Goal: Information Seeking & Learning: Find specific fact

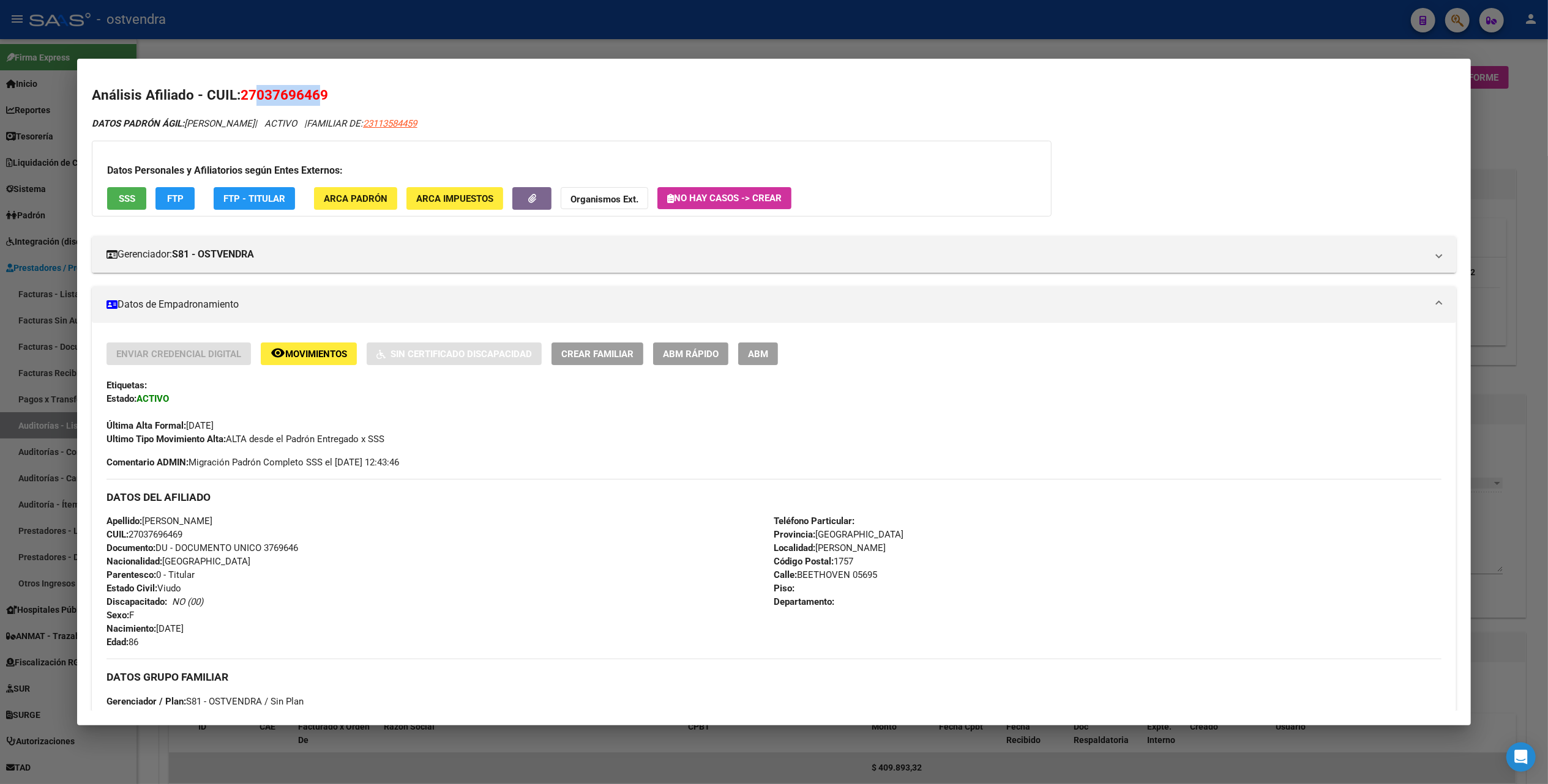
scroll to position [314, 0]
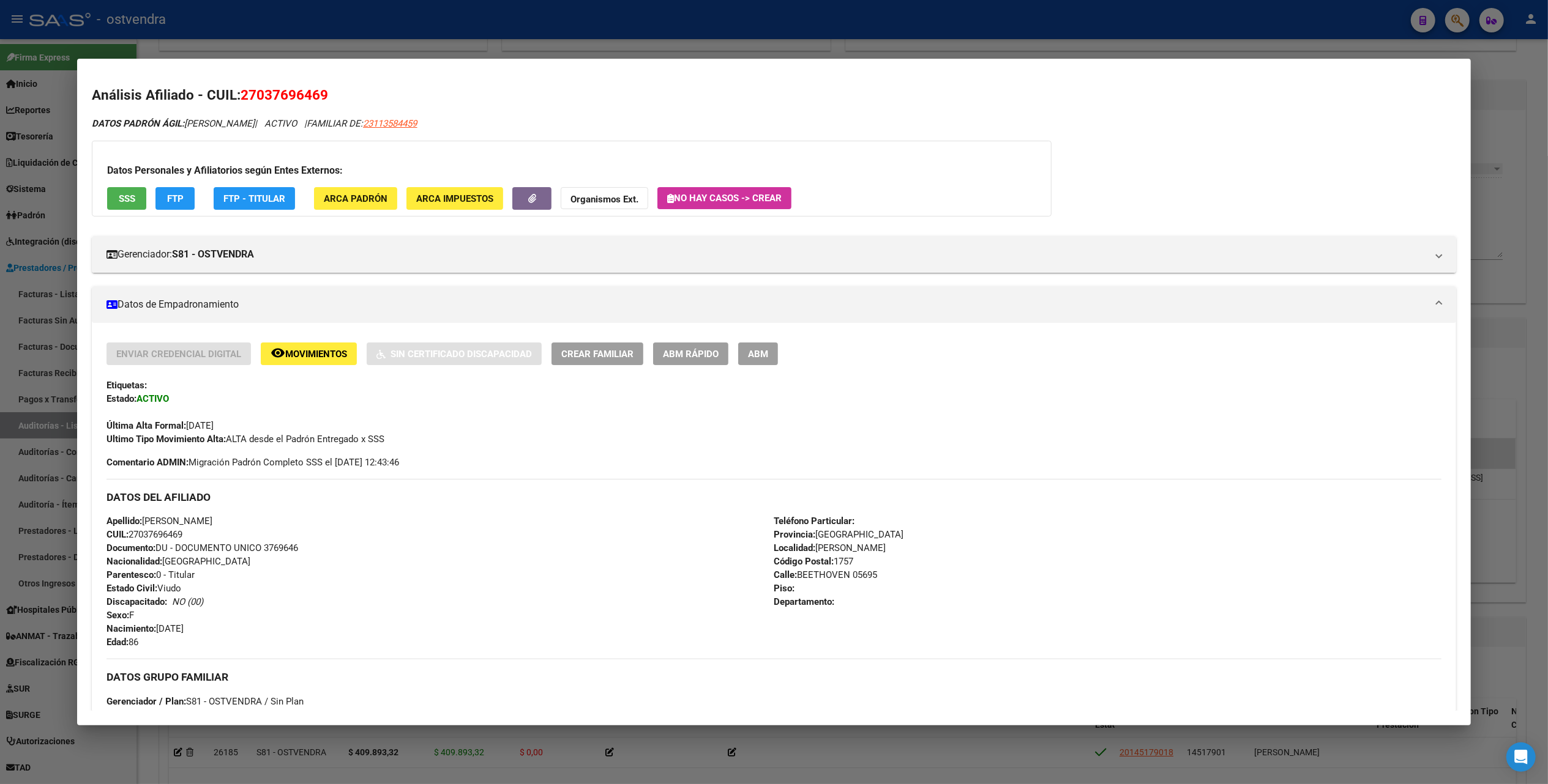
click at [1499, 59] on div at bounding box center [774, 392] width 1548 height 784
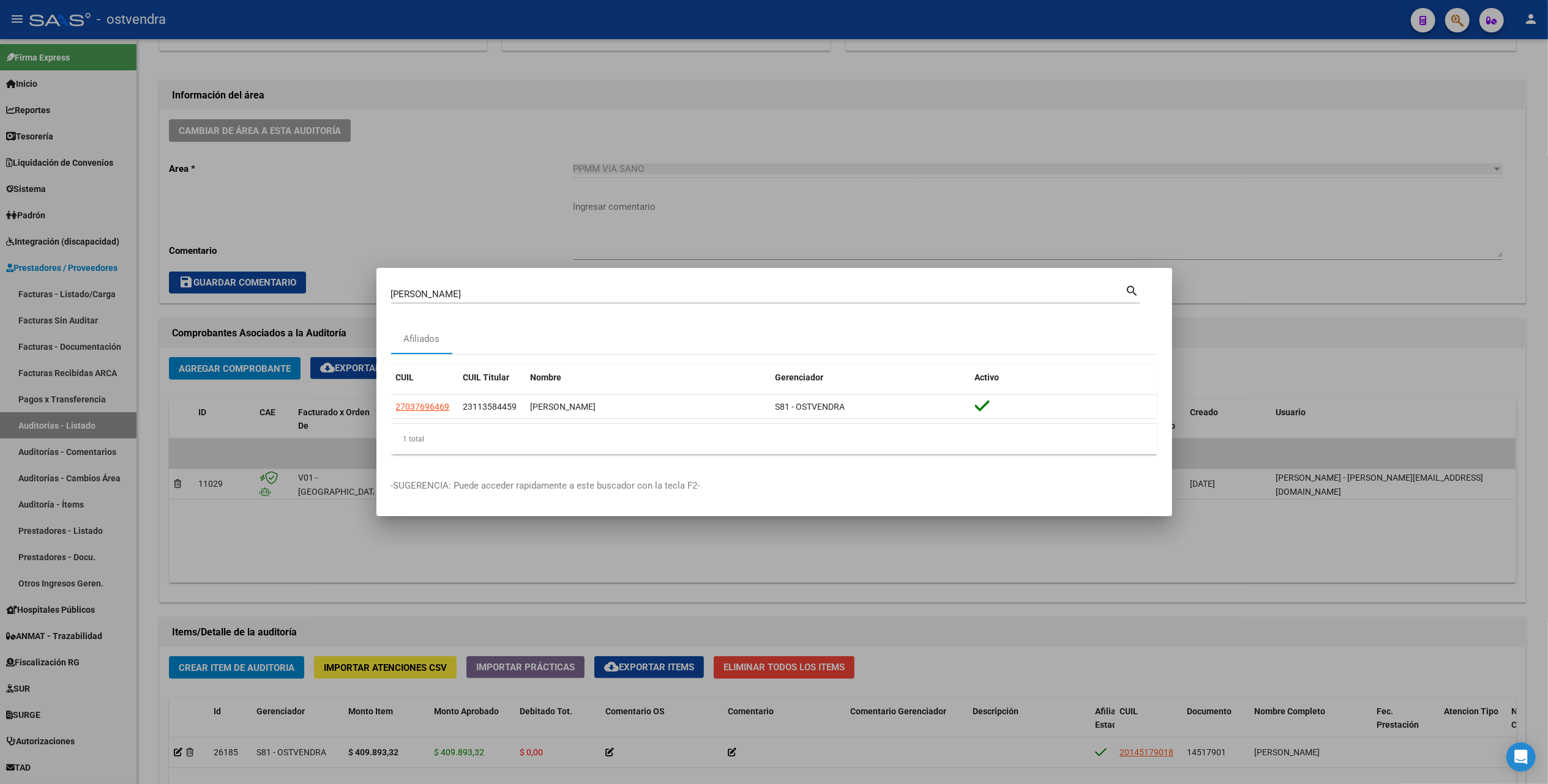
drag, startPoint x: 1455, startPoint y: 15, endPoint x: 1054, endPoint y: 186, distance: 435.9
click at [1455, 15] on div at bounding box center [774, 392] width 1548 height 784
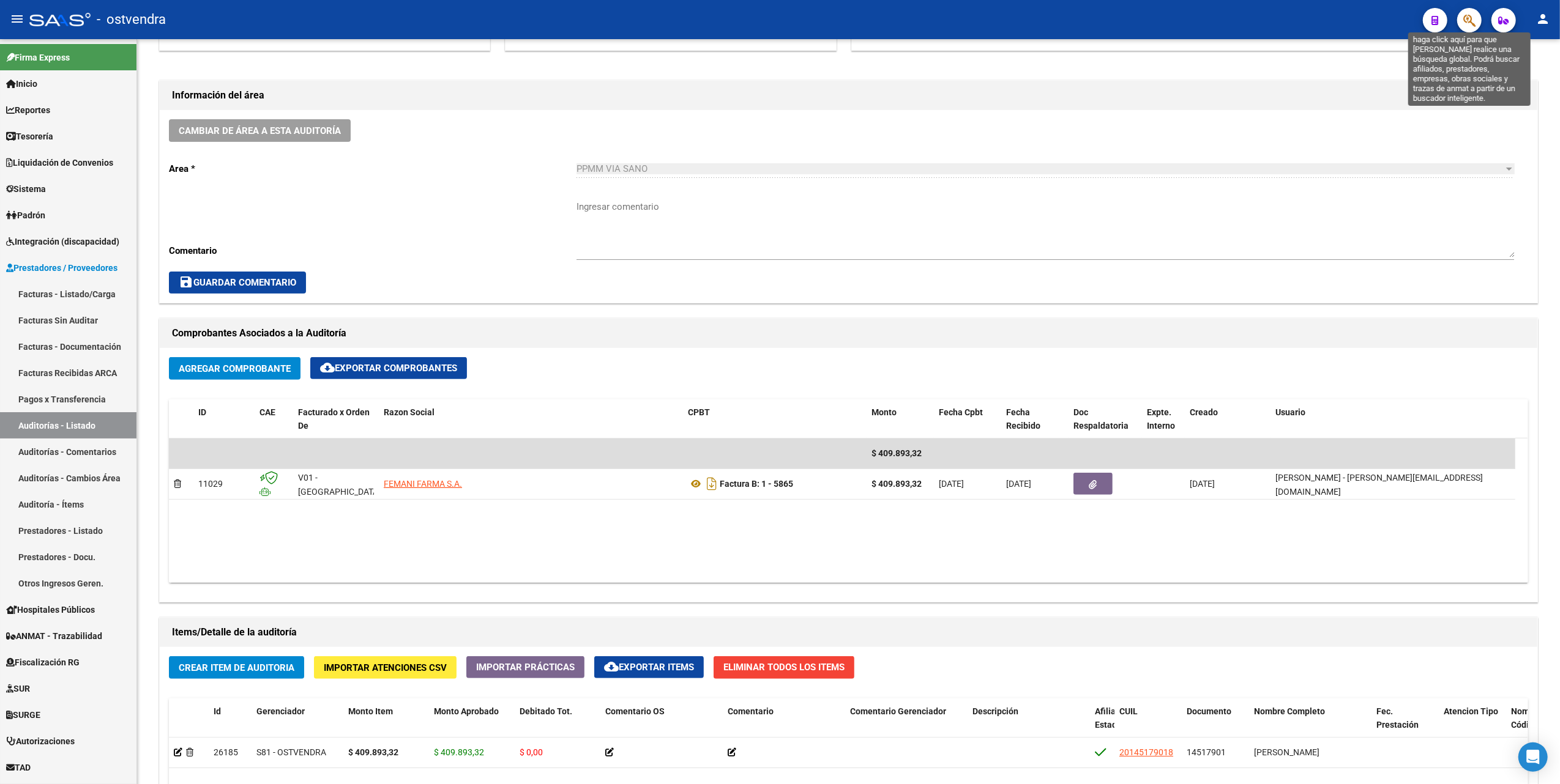
click at [1469, 21] on icon "button" at bounding box center [1469, 20] width 12 height 14
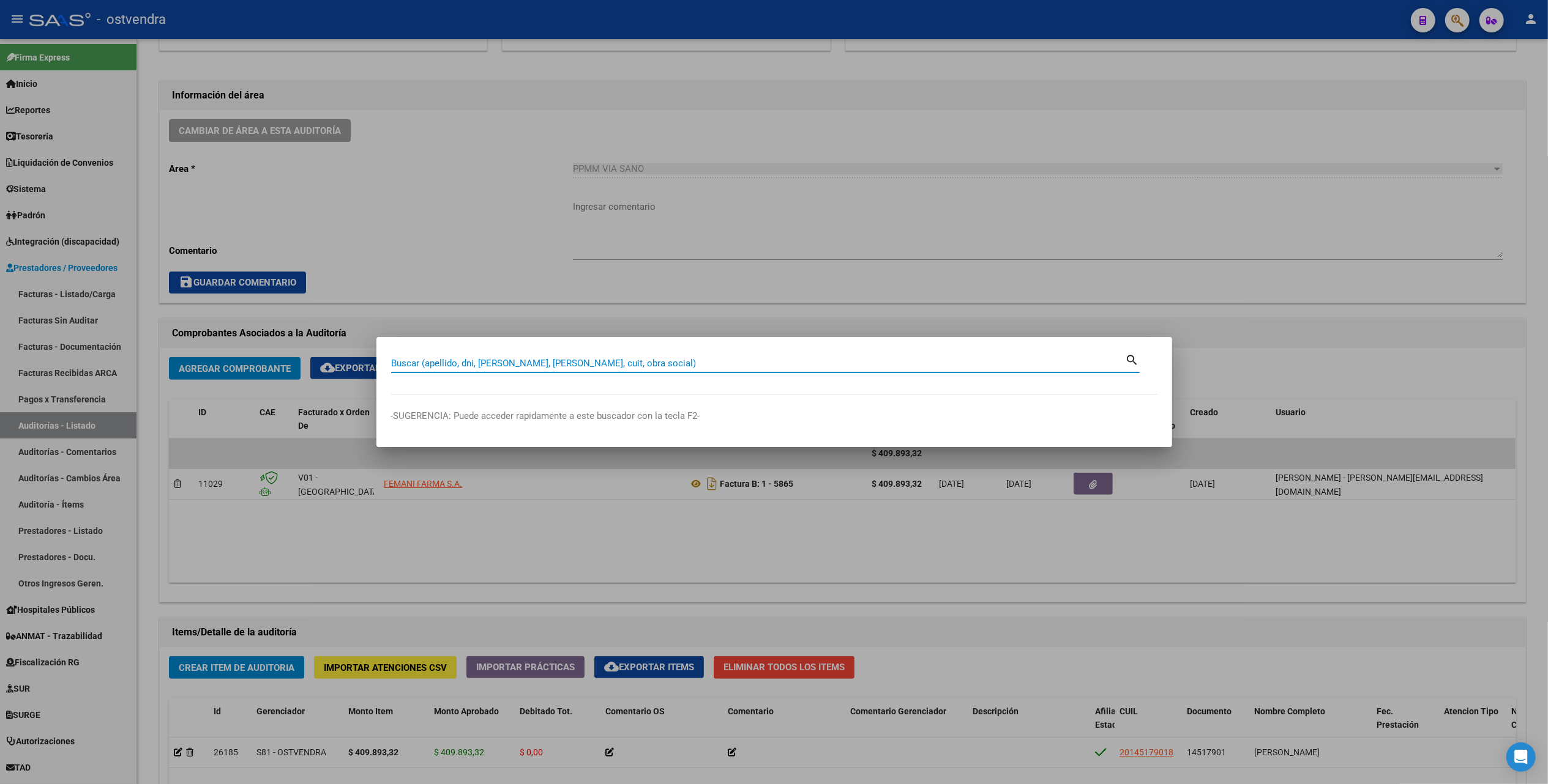
click at [528, 358] on input "Buscar (apellido, dni, [PERSON_NAME], [PERSON_NAME], cuit, obra social)" at bounding box center [758, 364] width 735 height 11
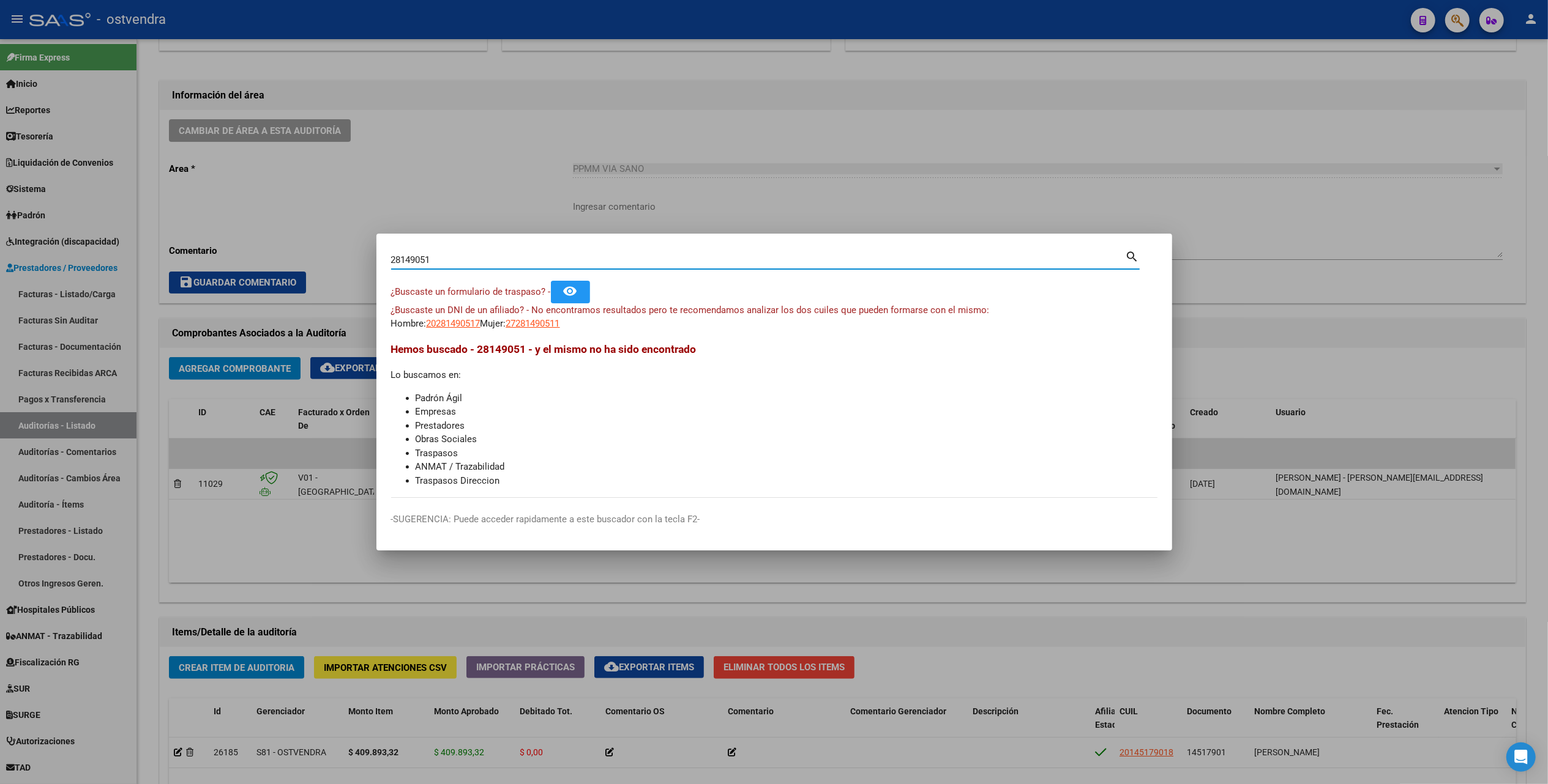
click at [412, 257] on input "28149051" at bounding box center [758, 260] width 735 height 11
click at [411, 263] on input "28149051" at bounding box center [758, 260] width 735 height 11
type input "28145091"
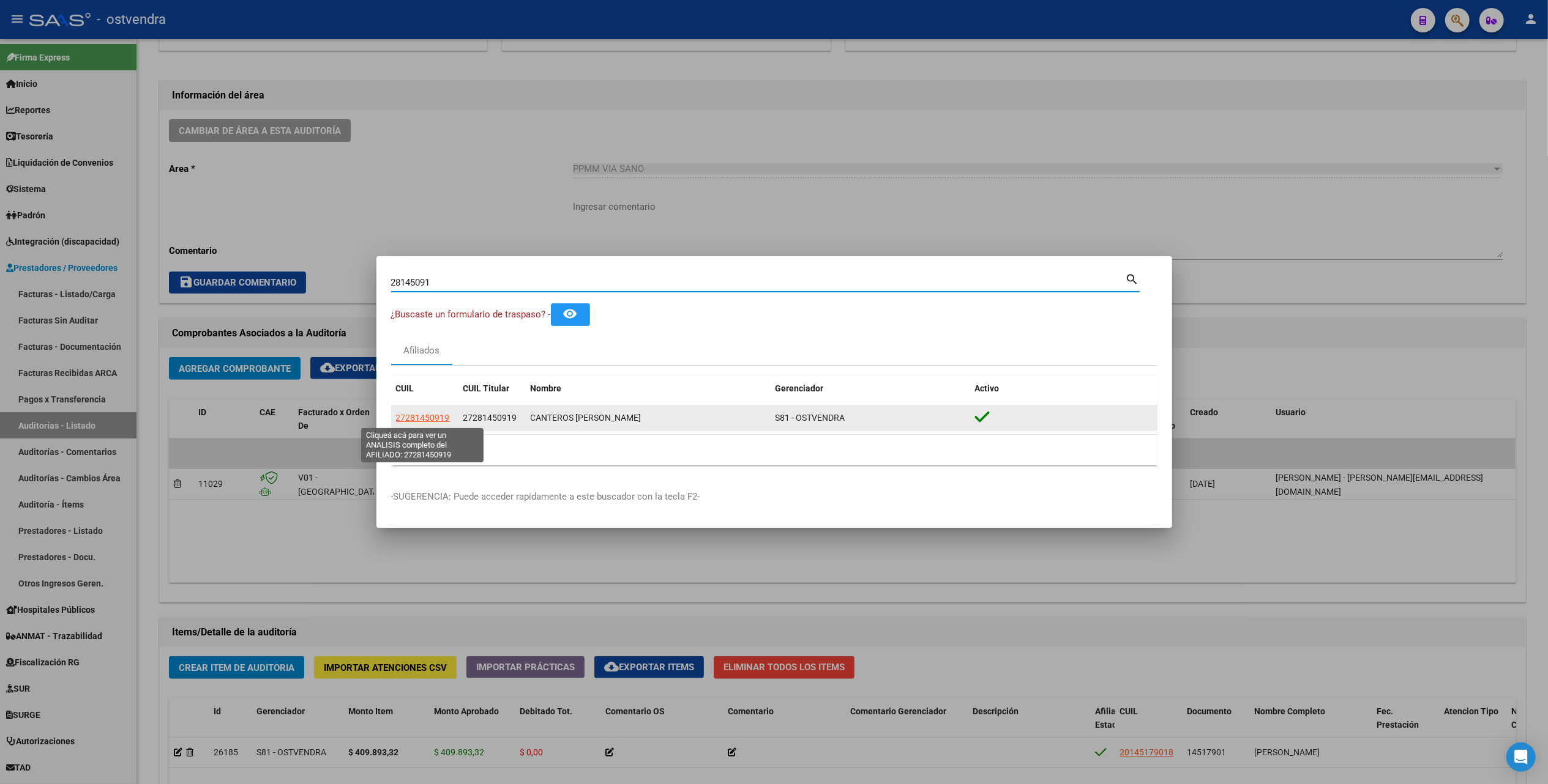
click at [416, 419] on span "27281450919" at bounding box center [422, 418] width 54 height 10
type textarea "27281450919"
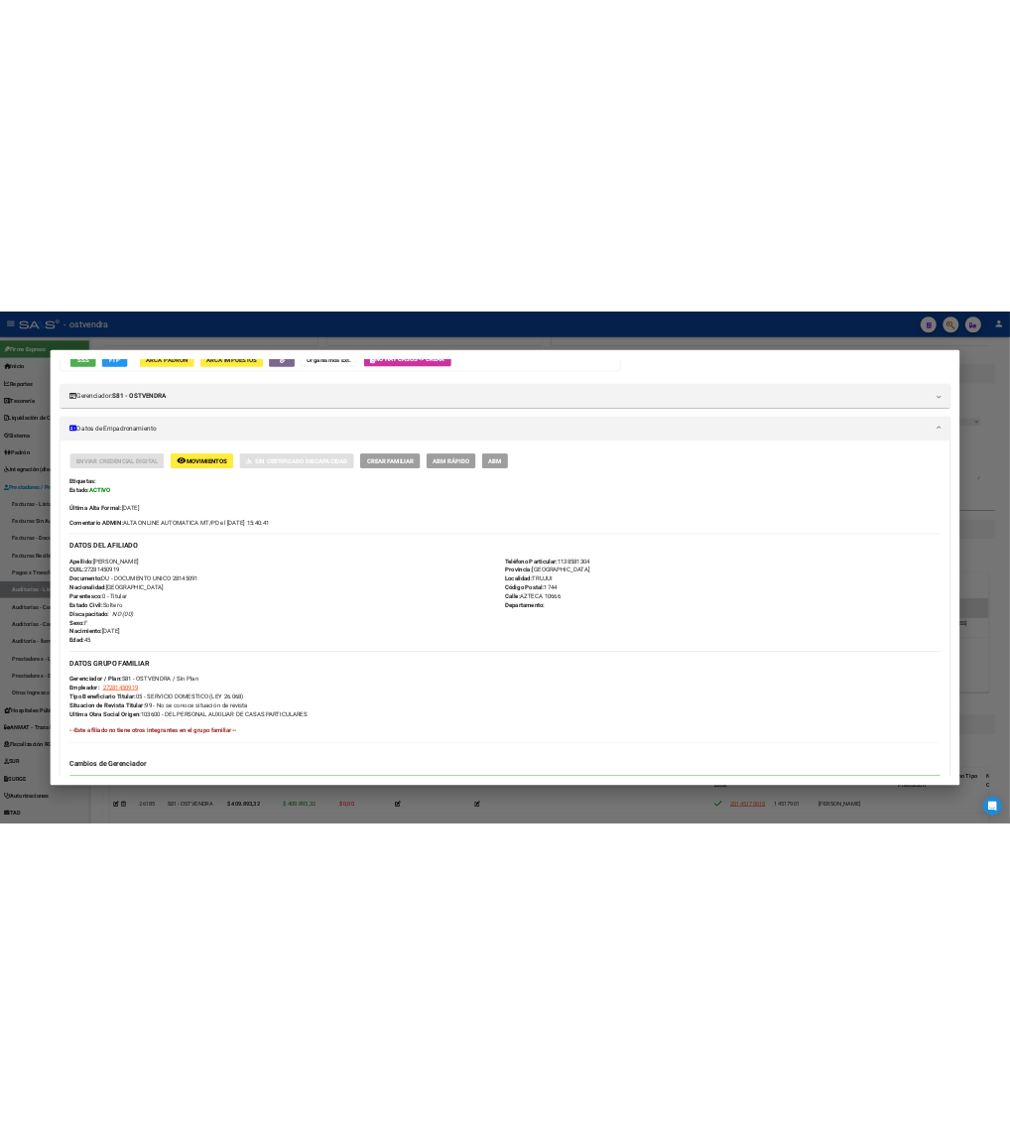
scroll to position [264, 0]
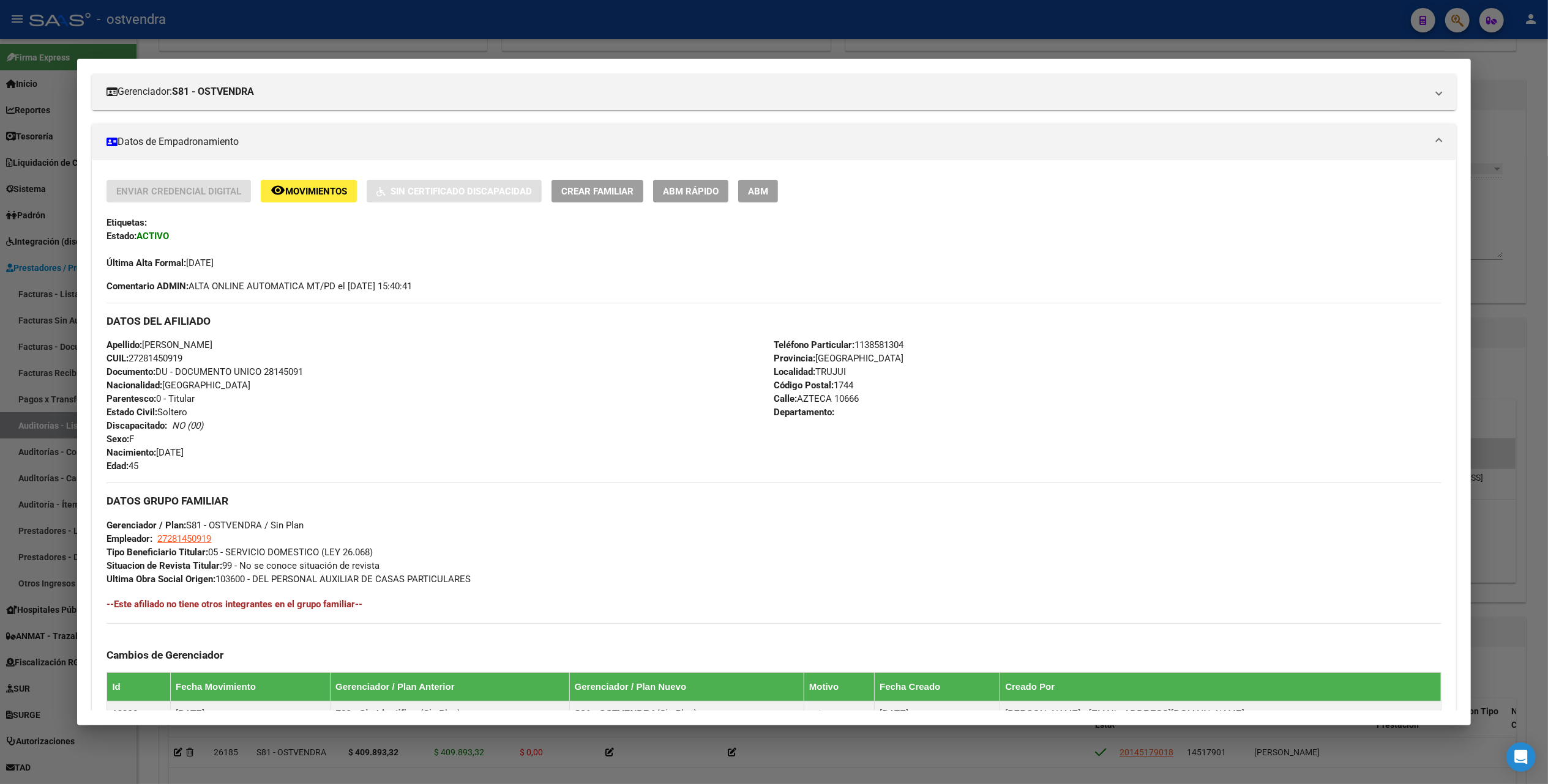
drag, startPoint x: 213, startPoint y: 549, endPoint x: 414, endPoint y: 549, distance: 201.0
click at [414, 549] on div "DATOS GRUPO FAMILIAR Gerenciador / Plan: S81 - OSTVENDRA / Sin Plan Empleador: …" at bounding box center [774, 534] width 1335 height 103
drag, startPoint x: 197, startPoint y: 550, endPoint x: 384, endPoint y: 554, distance: 187.0
click at [384, 554] on div "DATOS GRUPO FAMILIAR Gerenciador / Plan: S81 - OSTVENDRA / Sin Plan Empleador: …" at bounding box center [774, 534] width 1335 height 103
click at [294, 187] on span "Movimientos" at bounding box center [316, 192] width 62 height 11
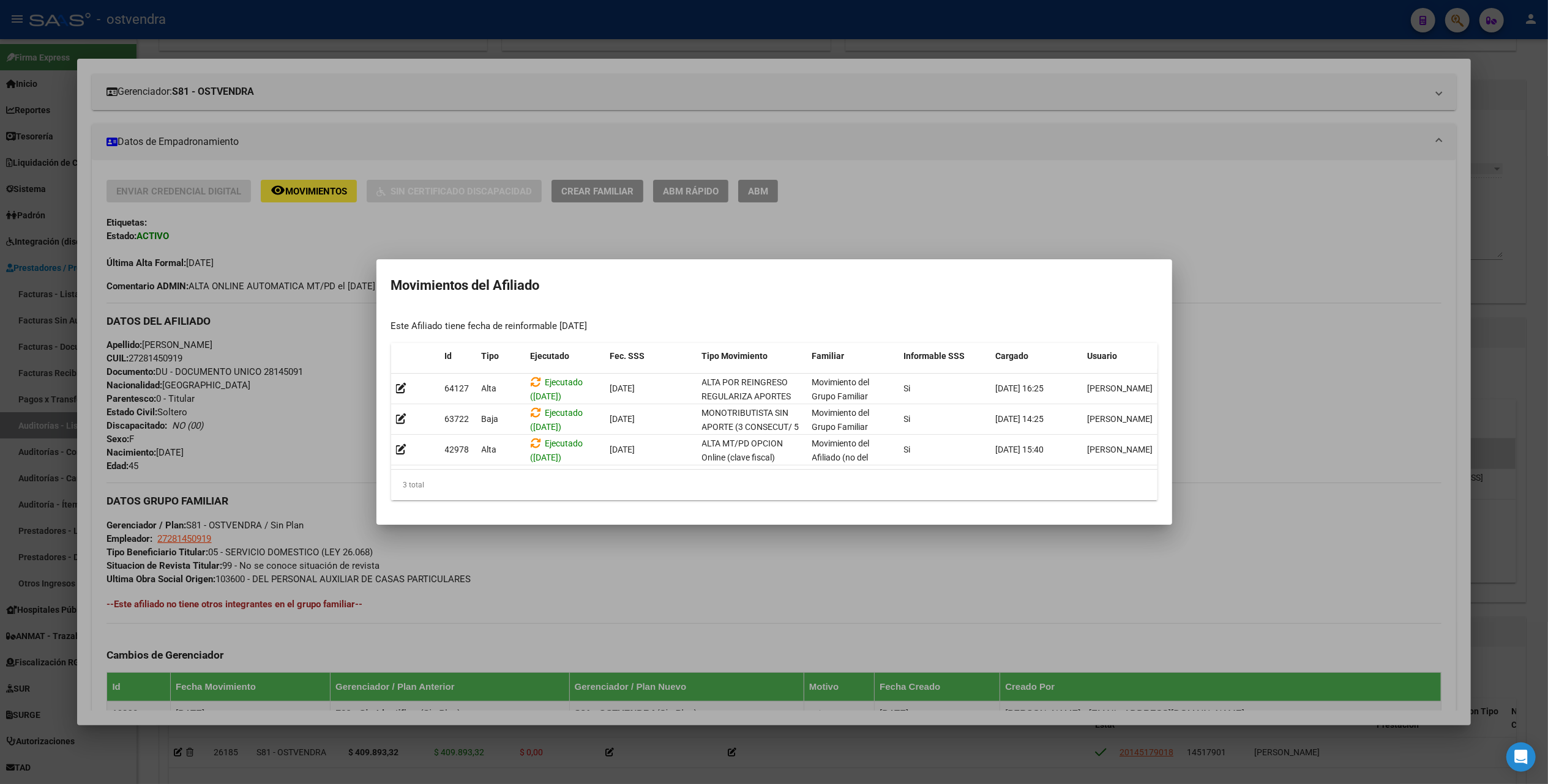
click at [836, 194] on div at bounding box center [774, 392] width 1548 height 784
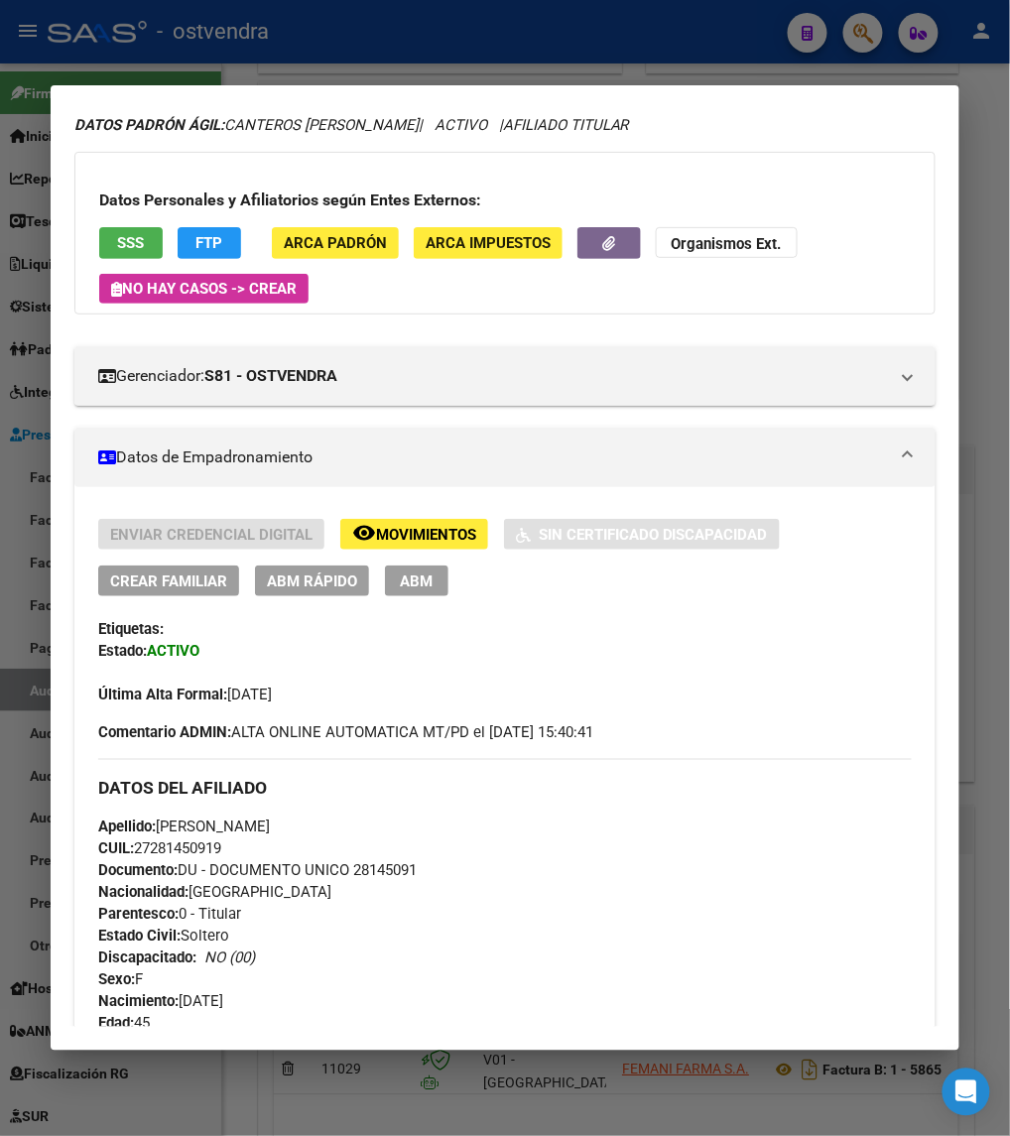
scroll to position [0, 0]
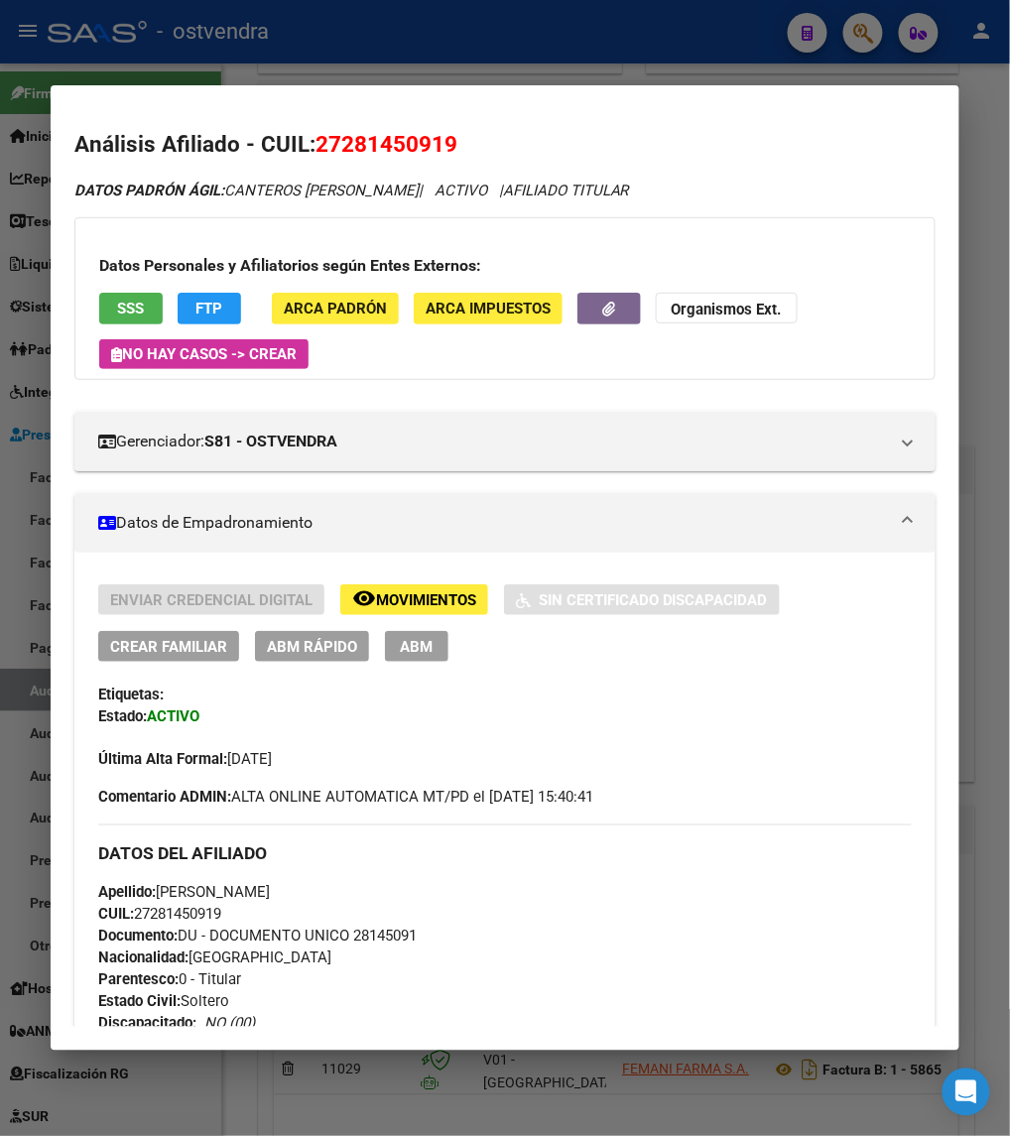
click at [860, 30] on div at bounding box center [505, 568] width 1010 height 1136
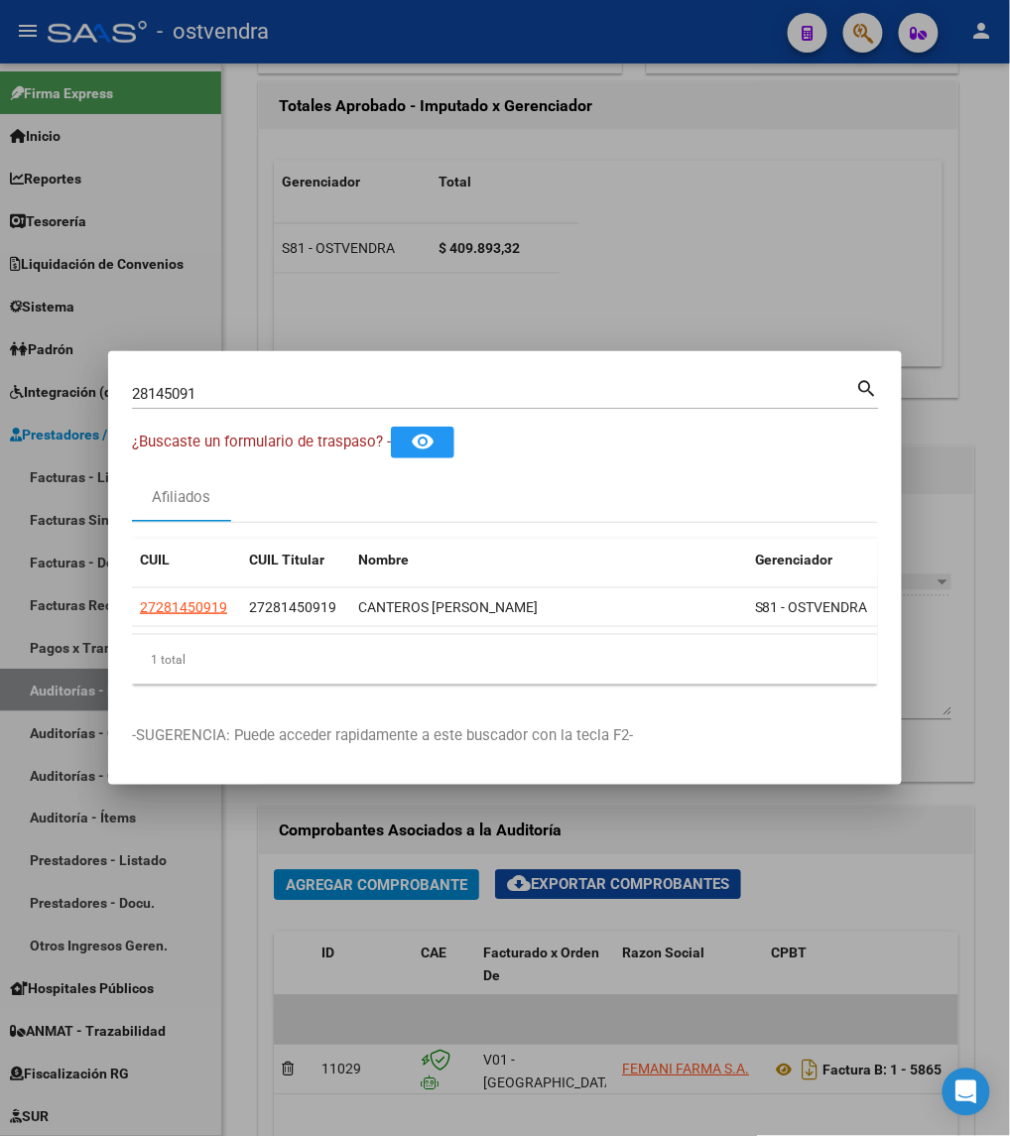
click at [860, 30] on div at bounding box center [505, 568] width 1010 height 1136
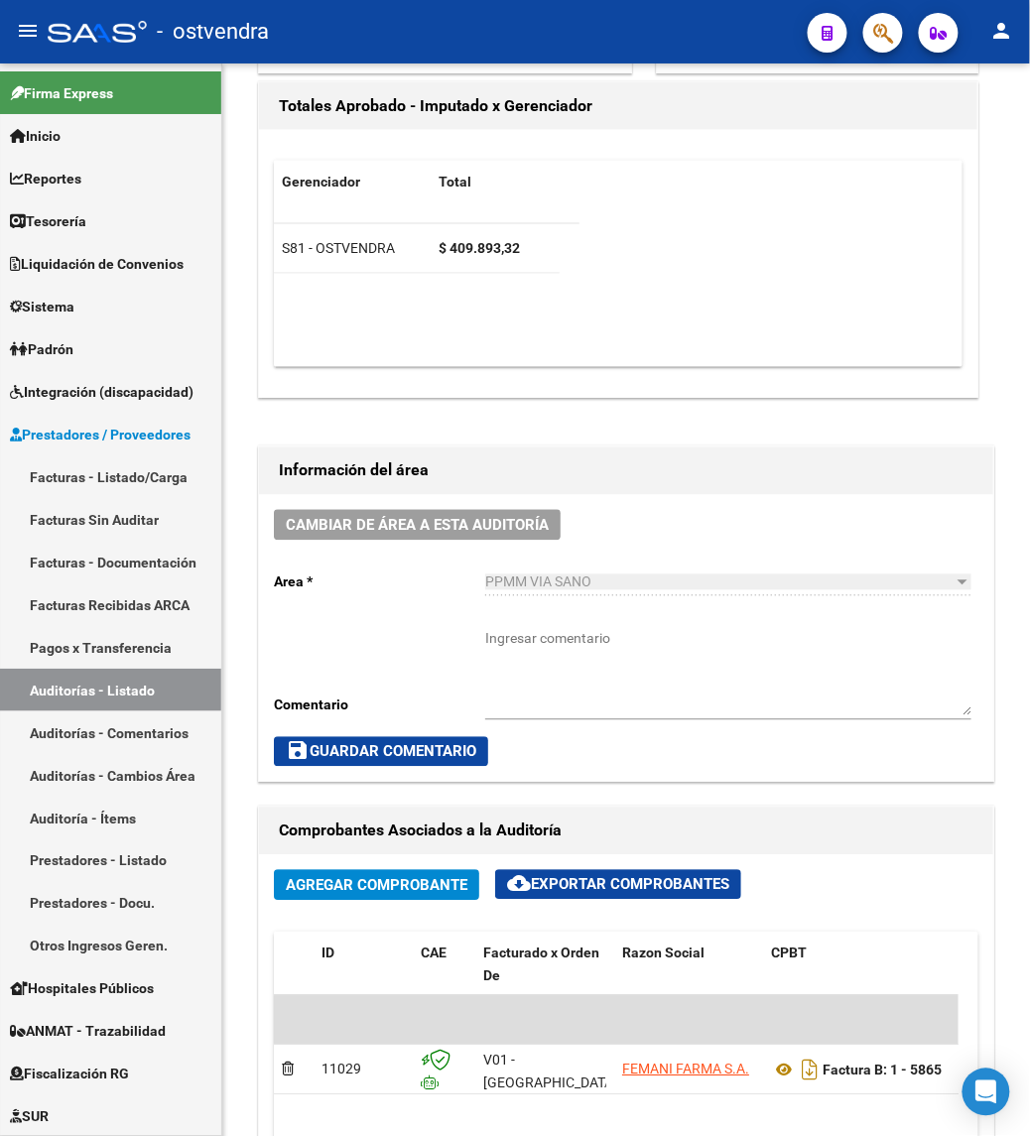
click at [860, 30] on div at bounding box center [876, 32] width 56 height 41
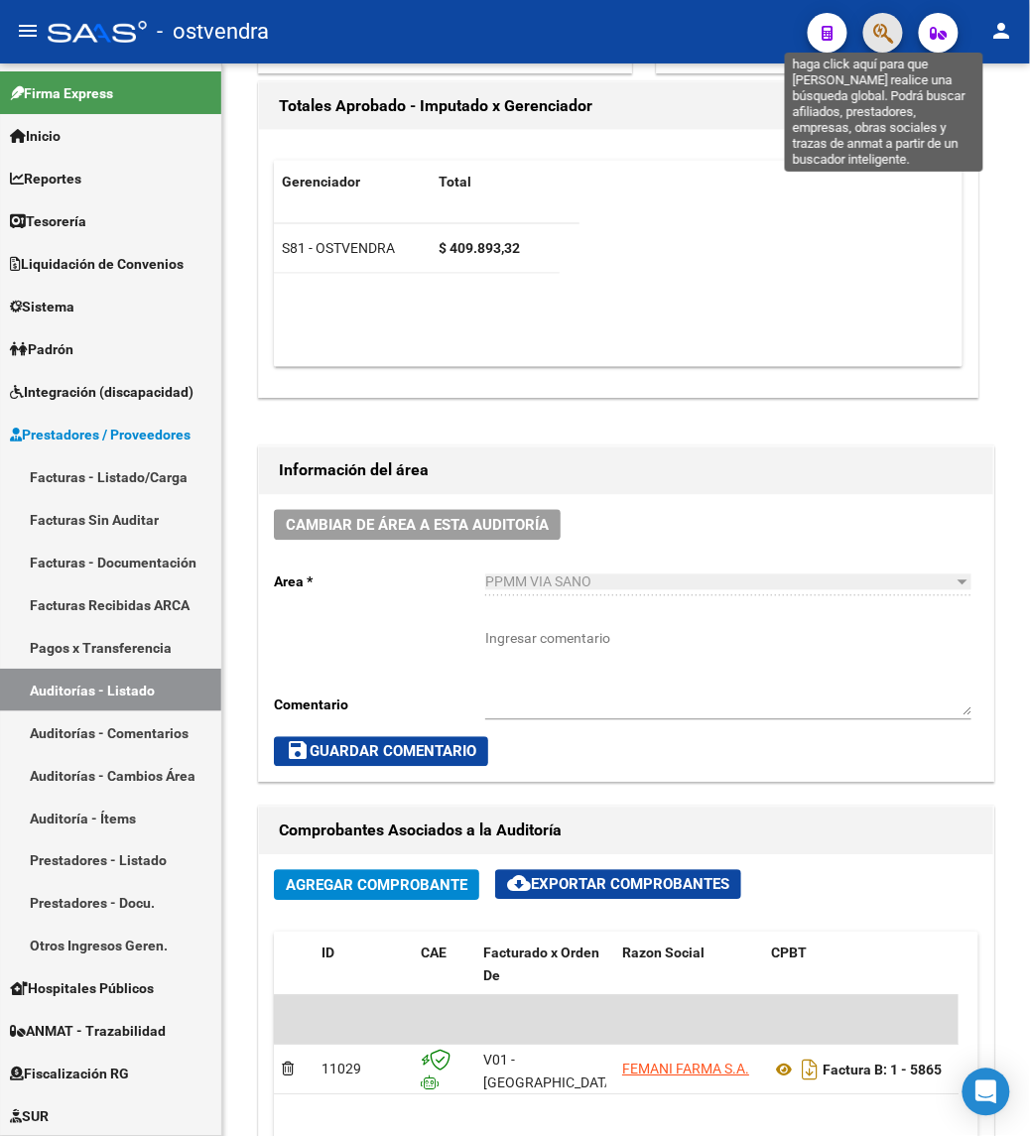
click at [878, 30] on icon "button" at bounding box center [883, 33] width 20 height 23
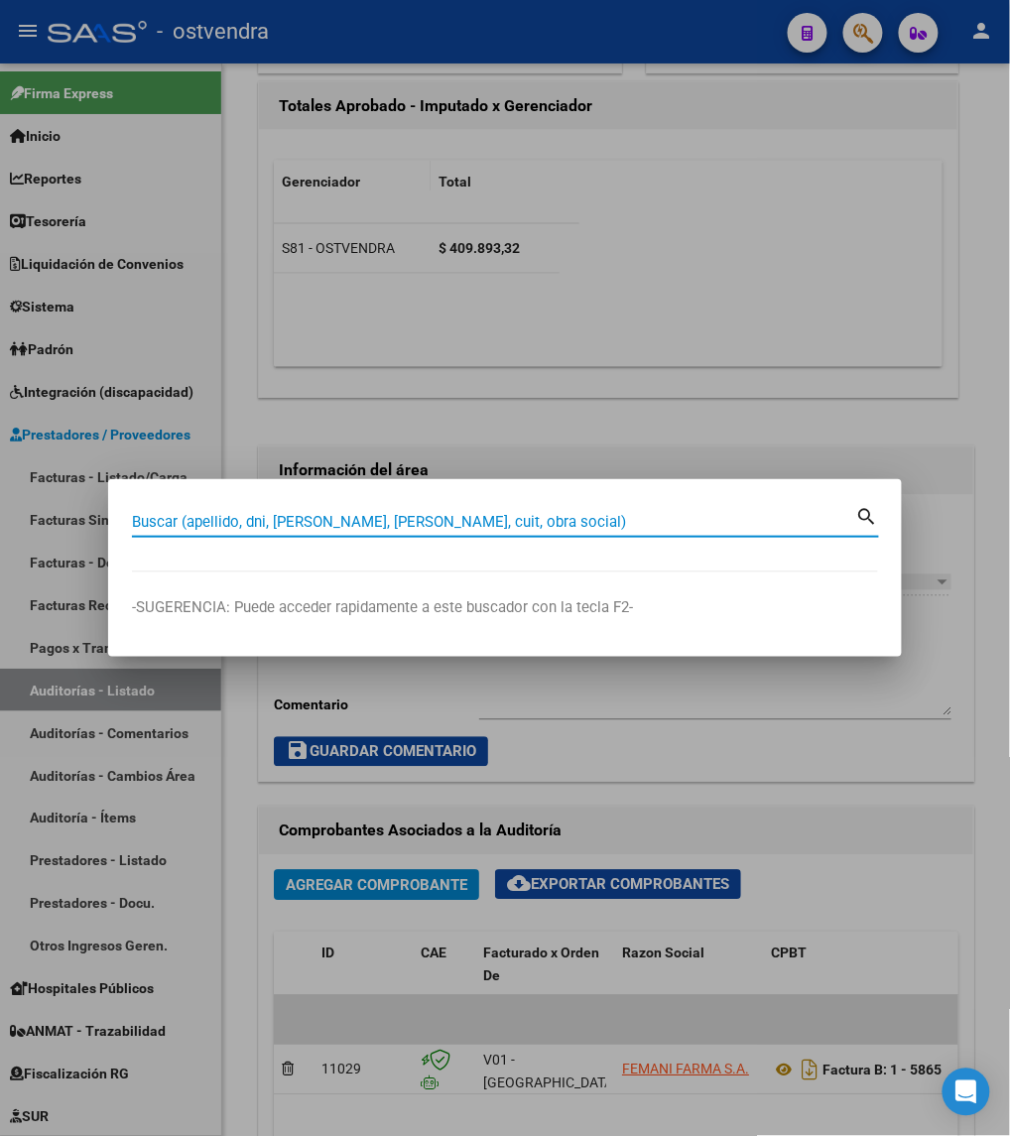
click at [418, 513] on input "Buscar (apellido, dni, [PERSON_NAME], [PERSON_NAME], cuit, obra social)" at bounding box center [494, 522] width 725 height 18
paste input "20000119"
type input "20000119"
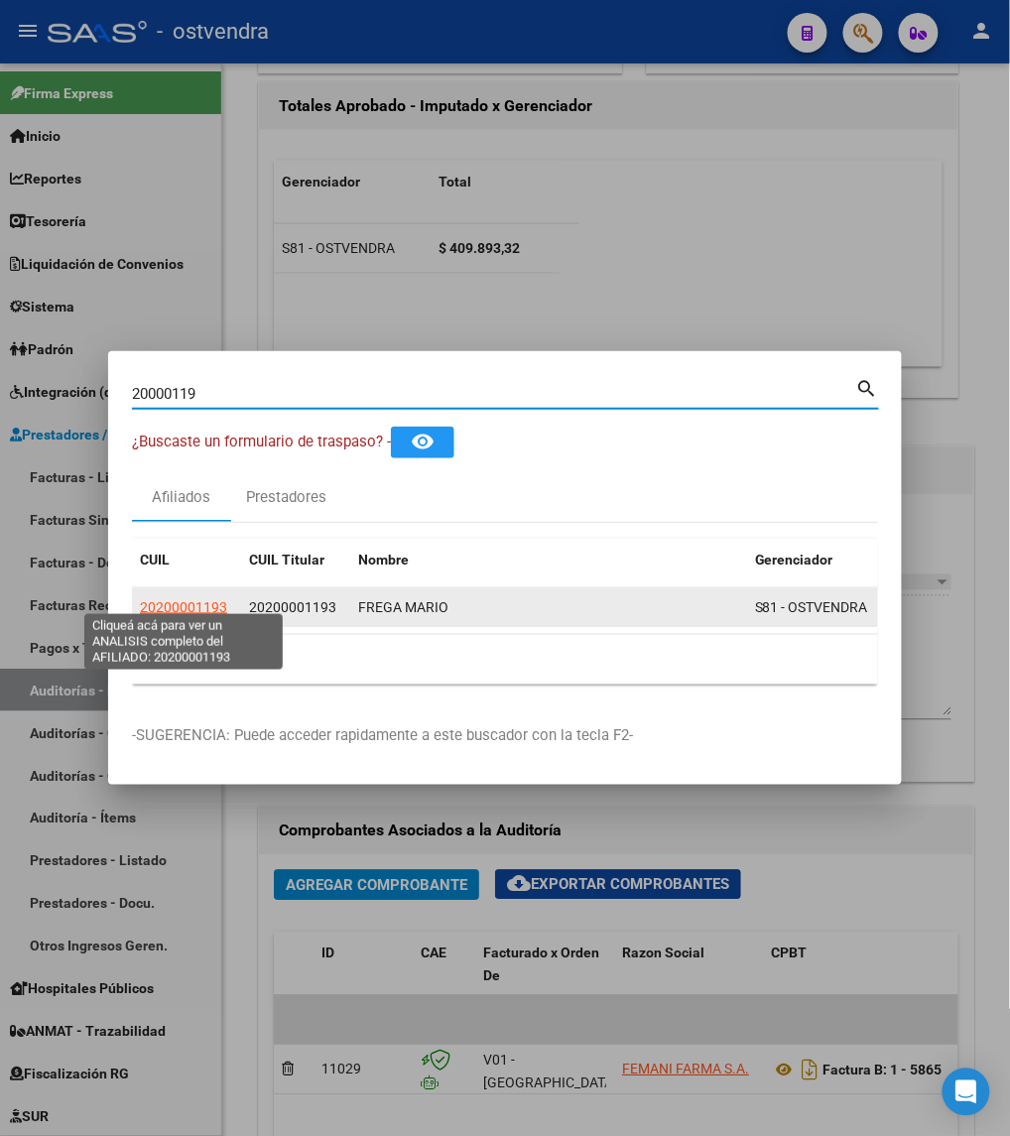
click at [171, 599] on span "20200001193" at bounding box center [183, 607] width 87 height 16
type textarea "20200001193"
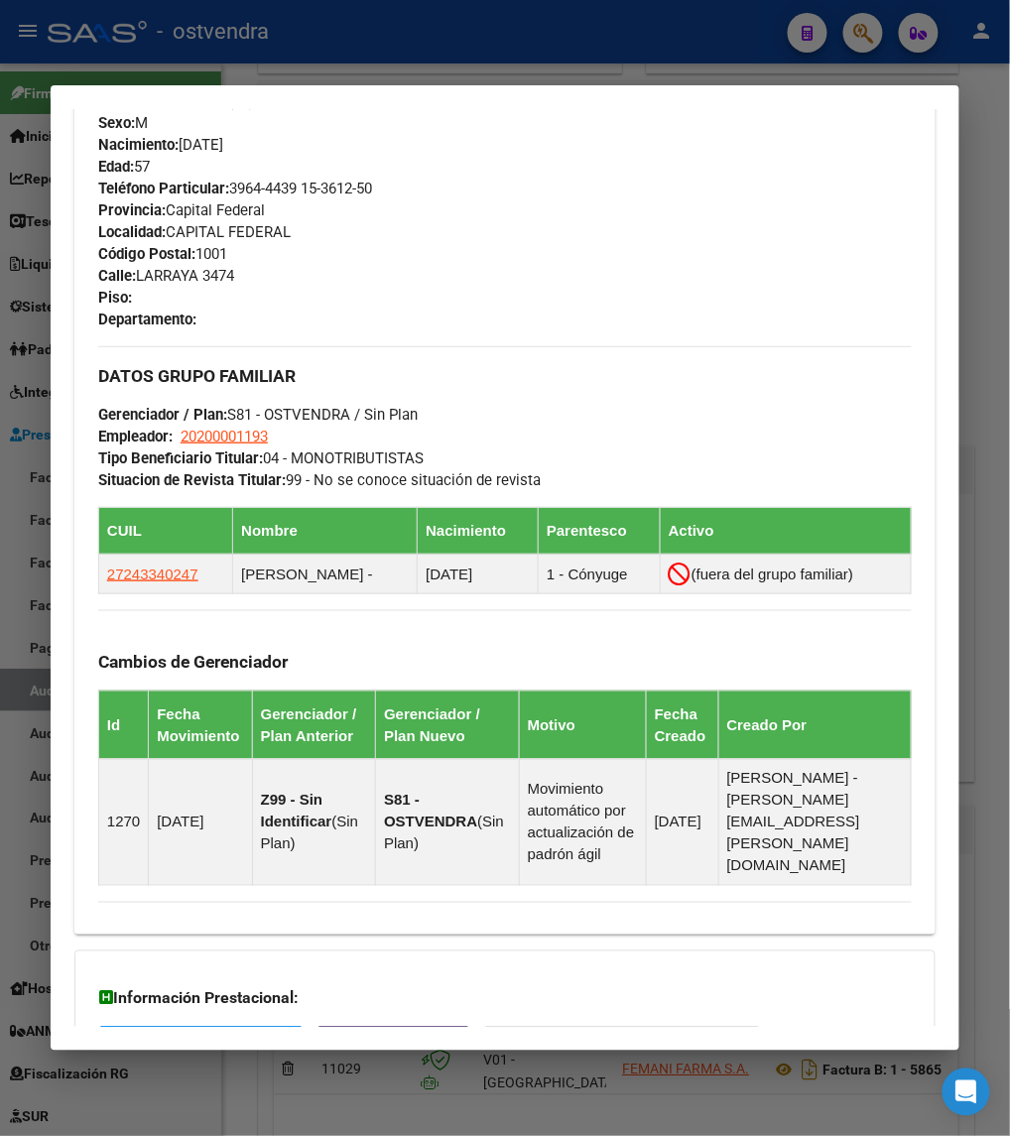
scroll to position [1177, 0]
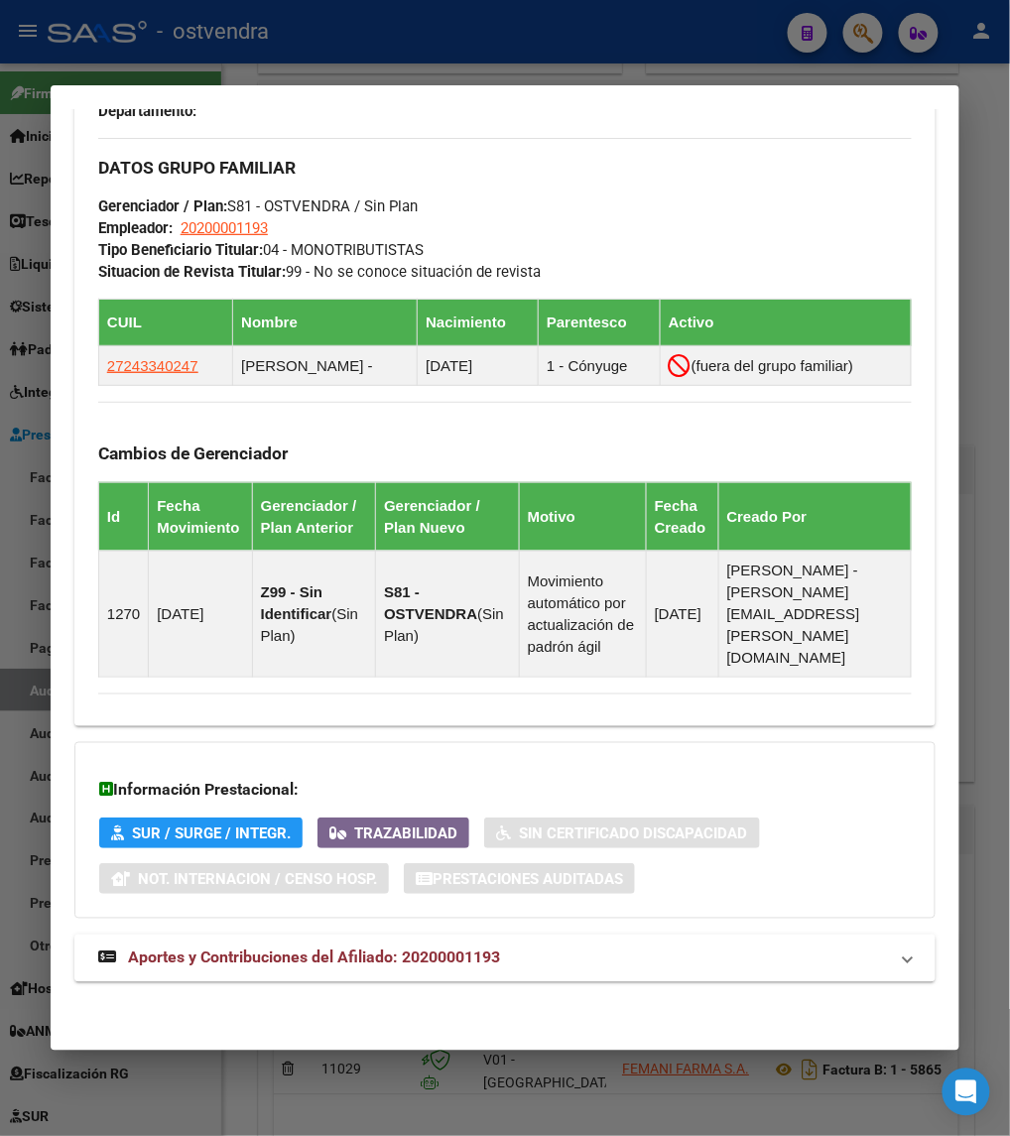
click at [978, 89] on div at bounding box center [505, 568] width 1010 height 1136
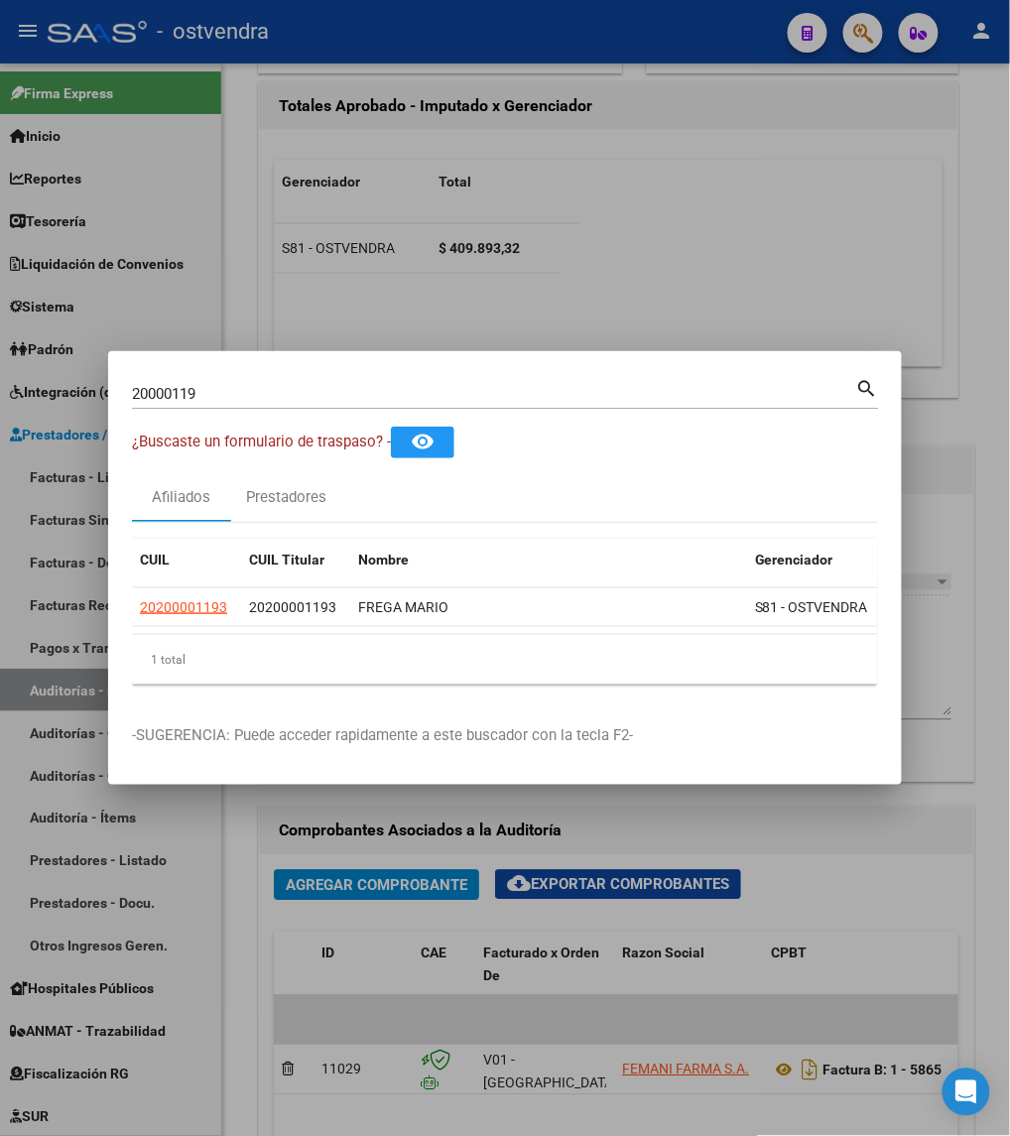
click at [605, 390] on input "20000119" at bounding box center [494, 394] width 725 height 18
type input "2"
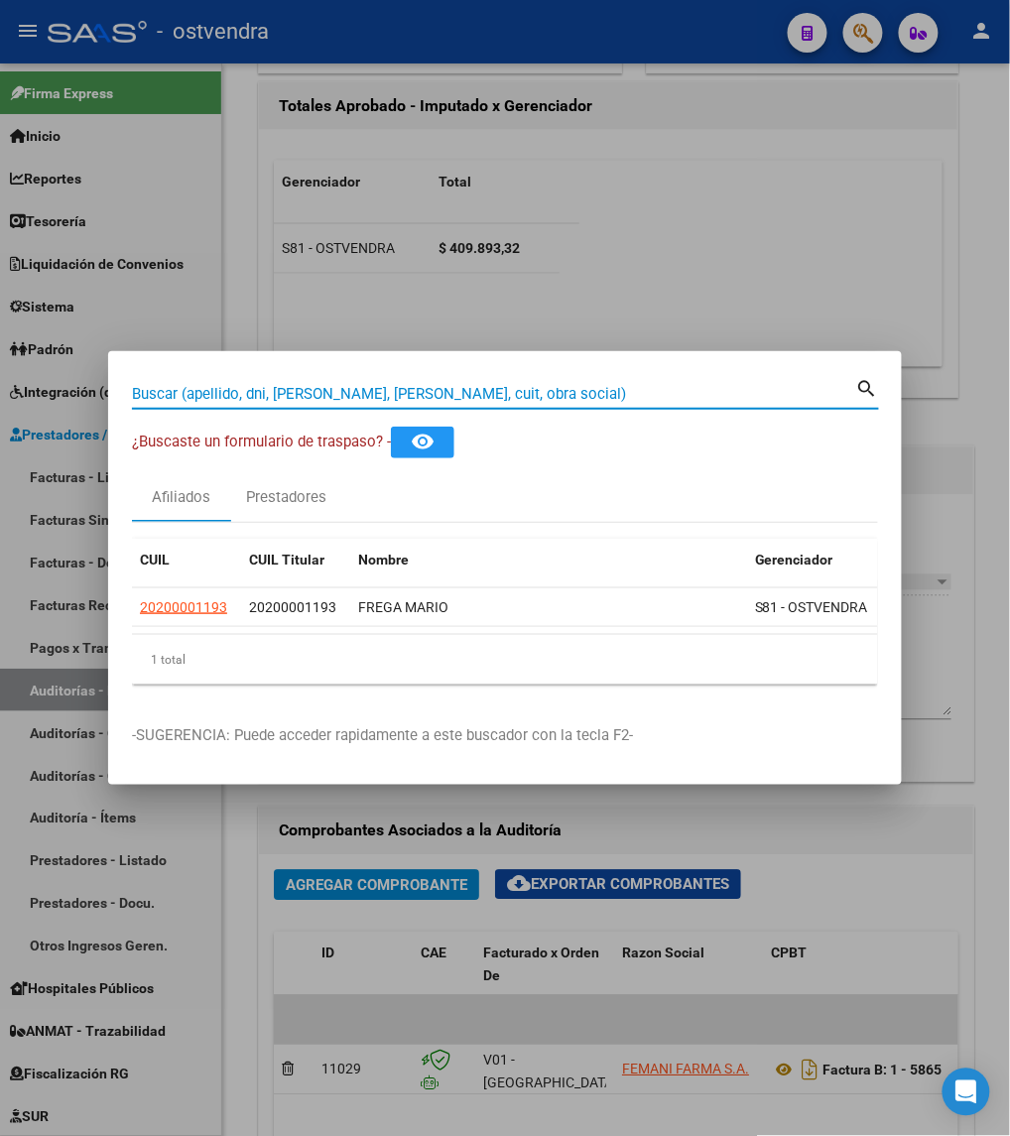
paste input "16929317"
type input "16929317"
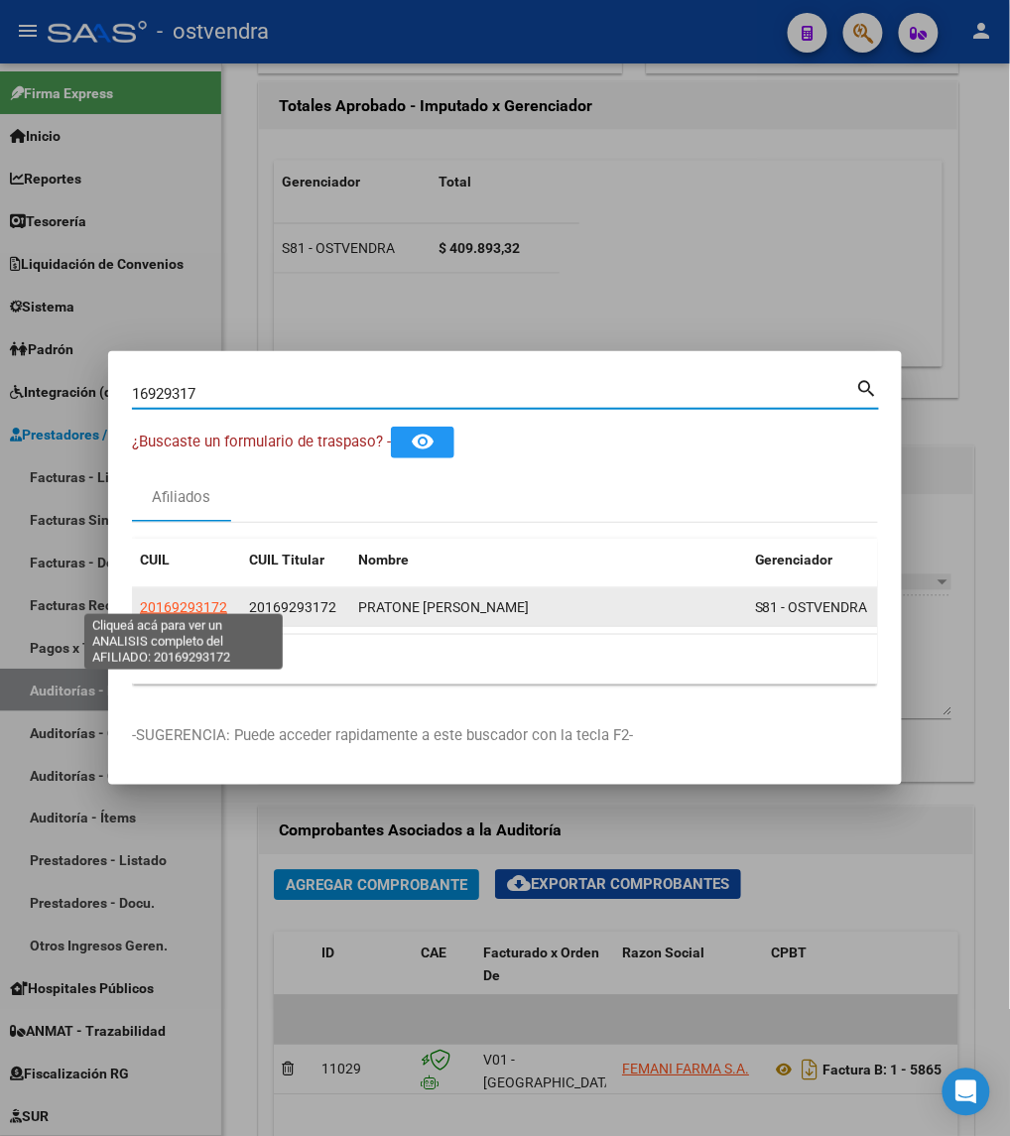
click at [195, 599] on span "20169293172" at bounding box center [183, 607] width 87 height 16
type textarea "20169293172"
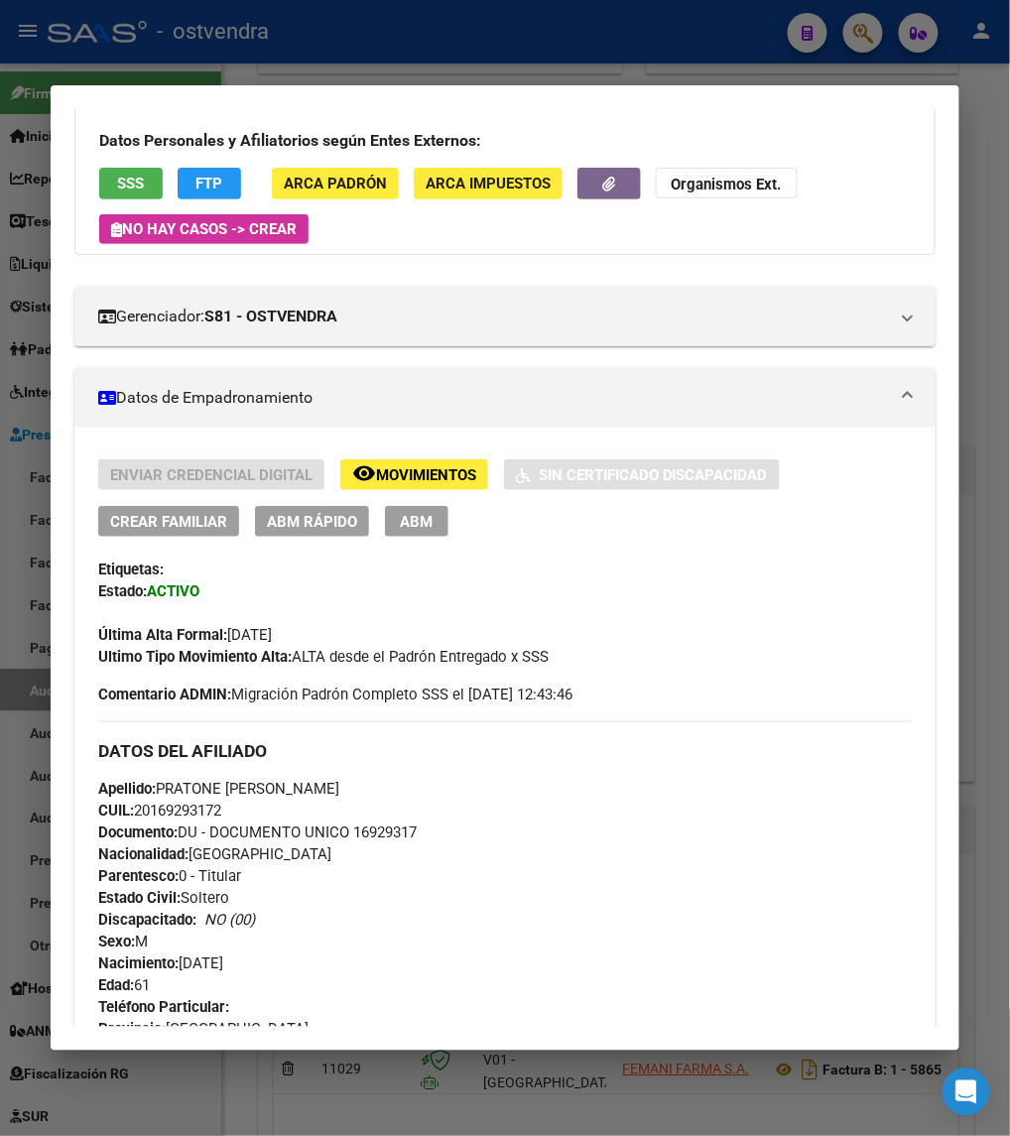
scroll to position [0, 0]
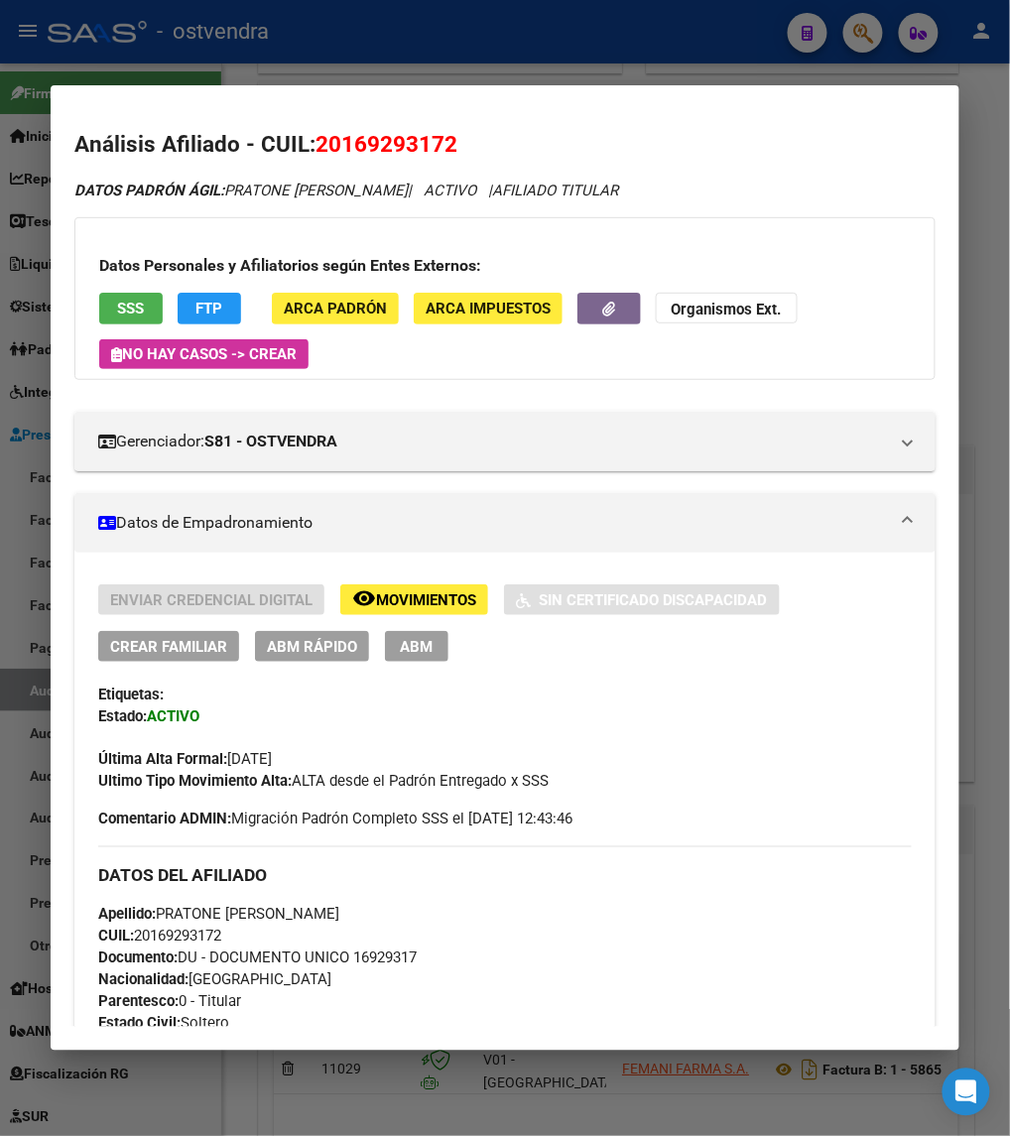
click at [684, 58] on div at bounding box center [505, 568] width 1010 height 1136
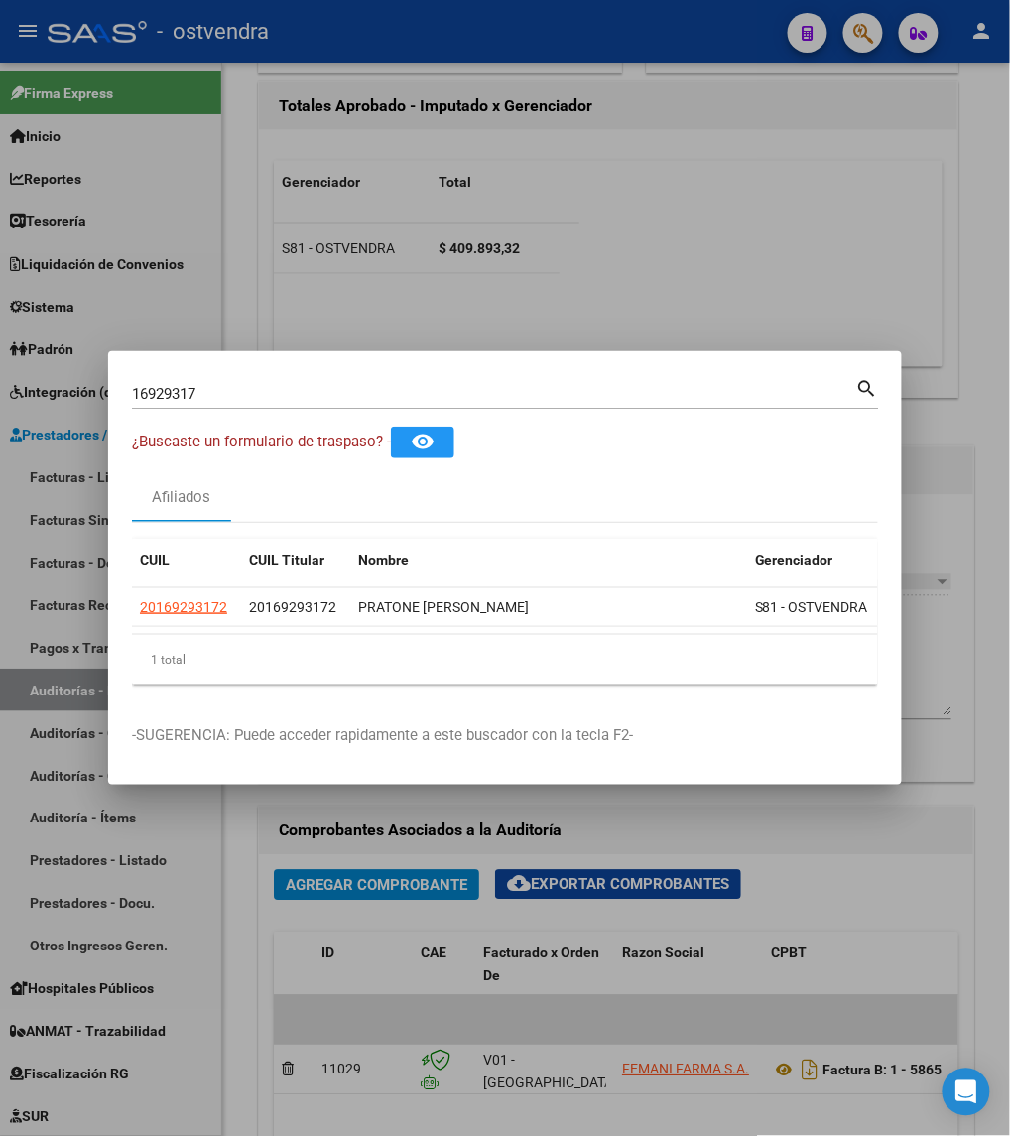
click at [684, 58] on div at bounding box center [505, 568] width 1010 height 1136
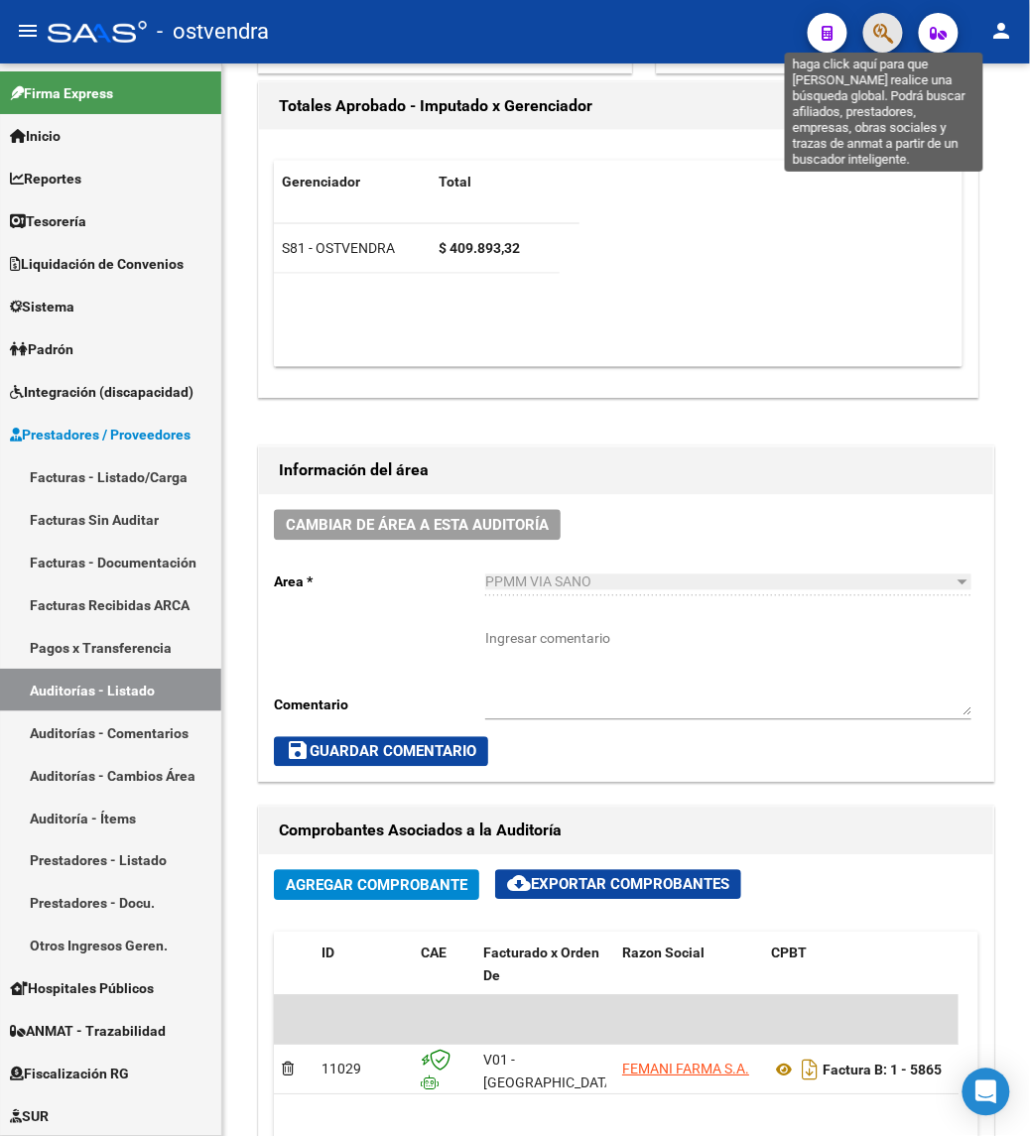
click at [882, 36] on icon "button" at bounding box center [883, 33] width 20 height 23
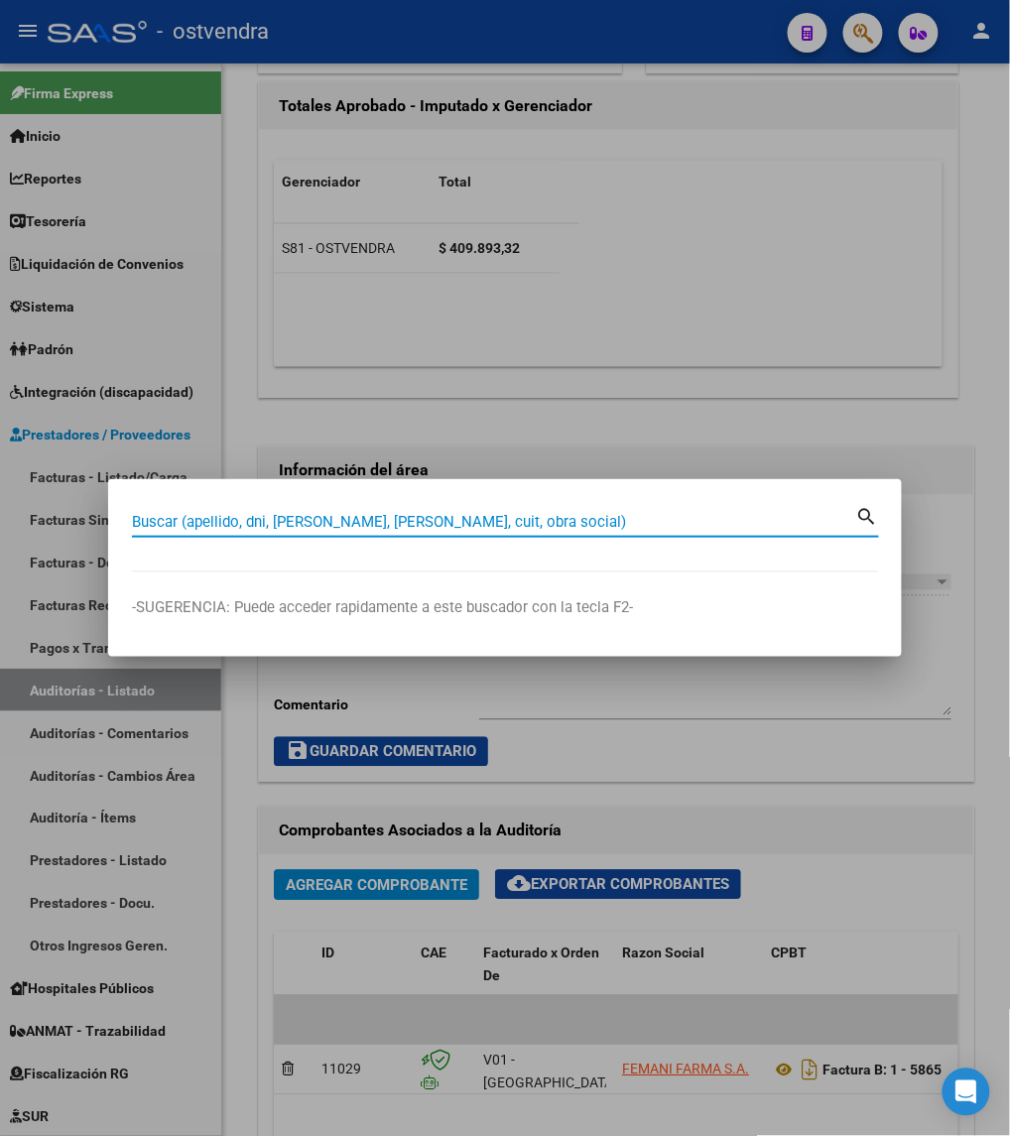
click at [355, 518] on input "Buscar (apellido, dni, [PERSON_NAME], [PERSON_NAME], cuit, obra social)" at bounding box center [494, 522] width 725 height 18
type input "41549634"
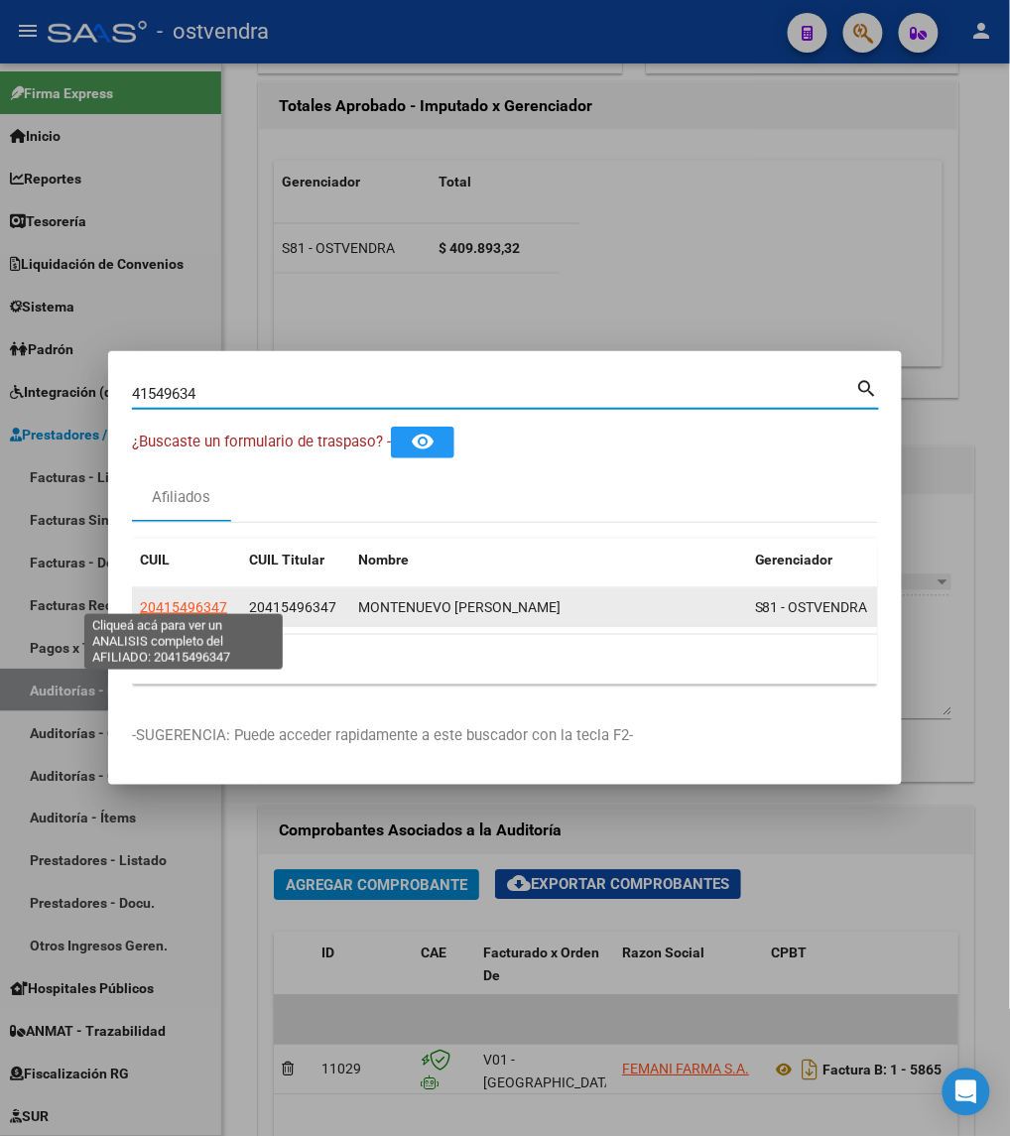
click at [173, 599] on span "20415496347" at bounding box center [183, 607] width 87 height 16
type textarea "20415496347"
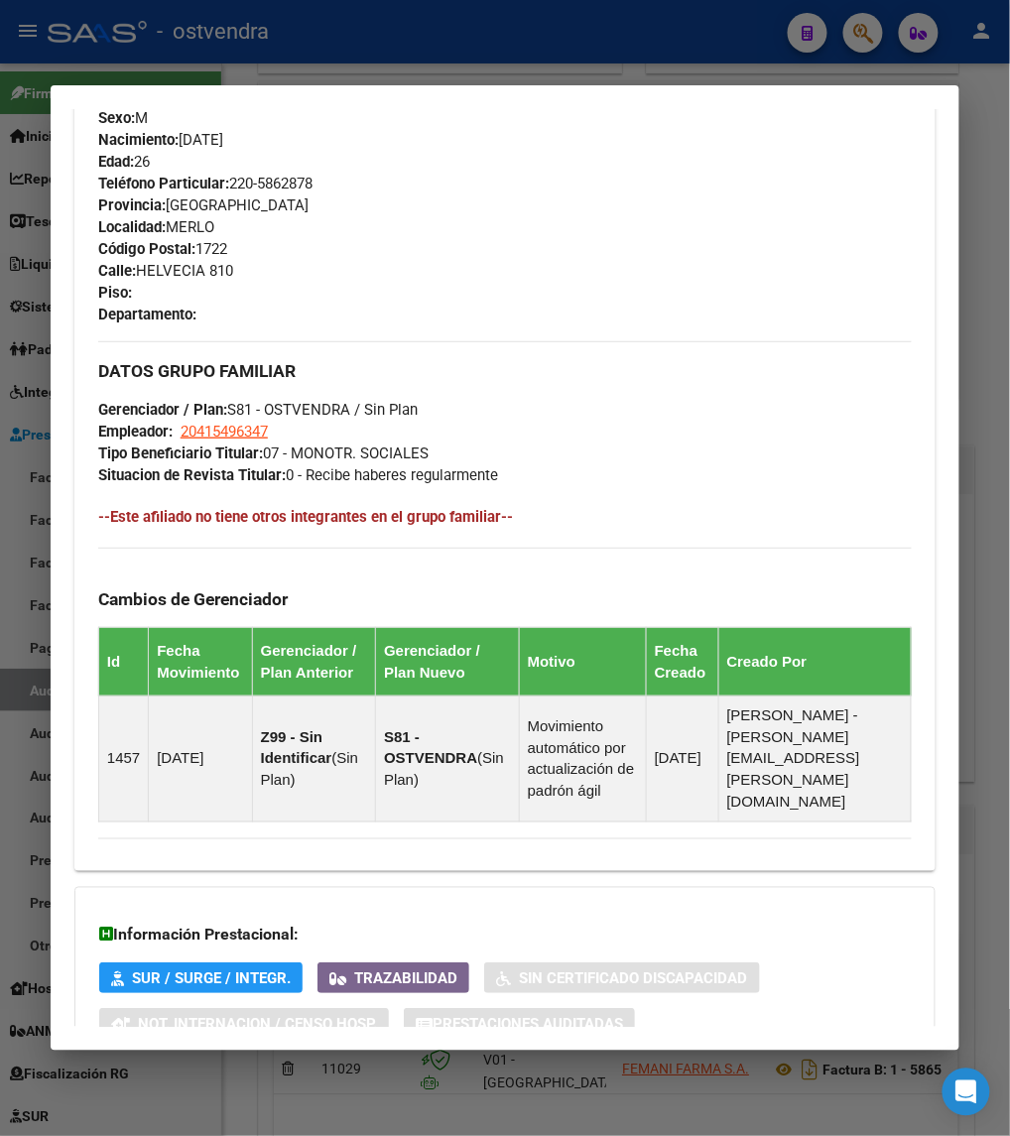
scroll to position [1120, 0]
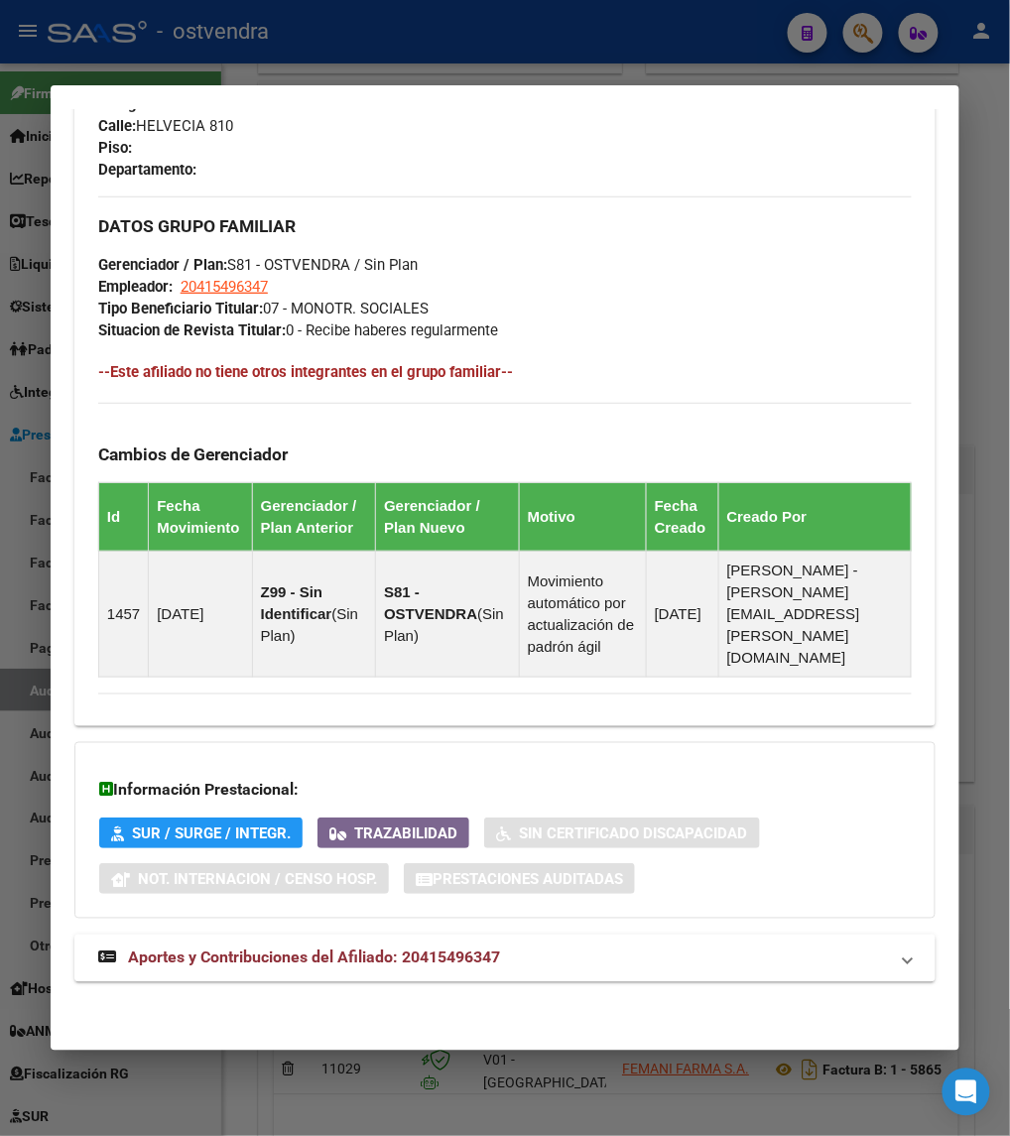
drag, startPoint x: 716, startPoint y: 33, endPoint x: 731, endPoint y: 25, distance: 16.9
click at [719, 32] on div at bounding box center [505, 568] width 1010 height 1136
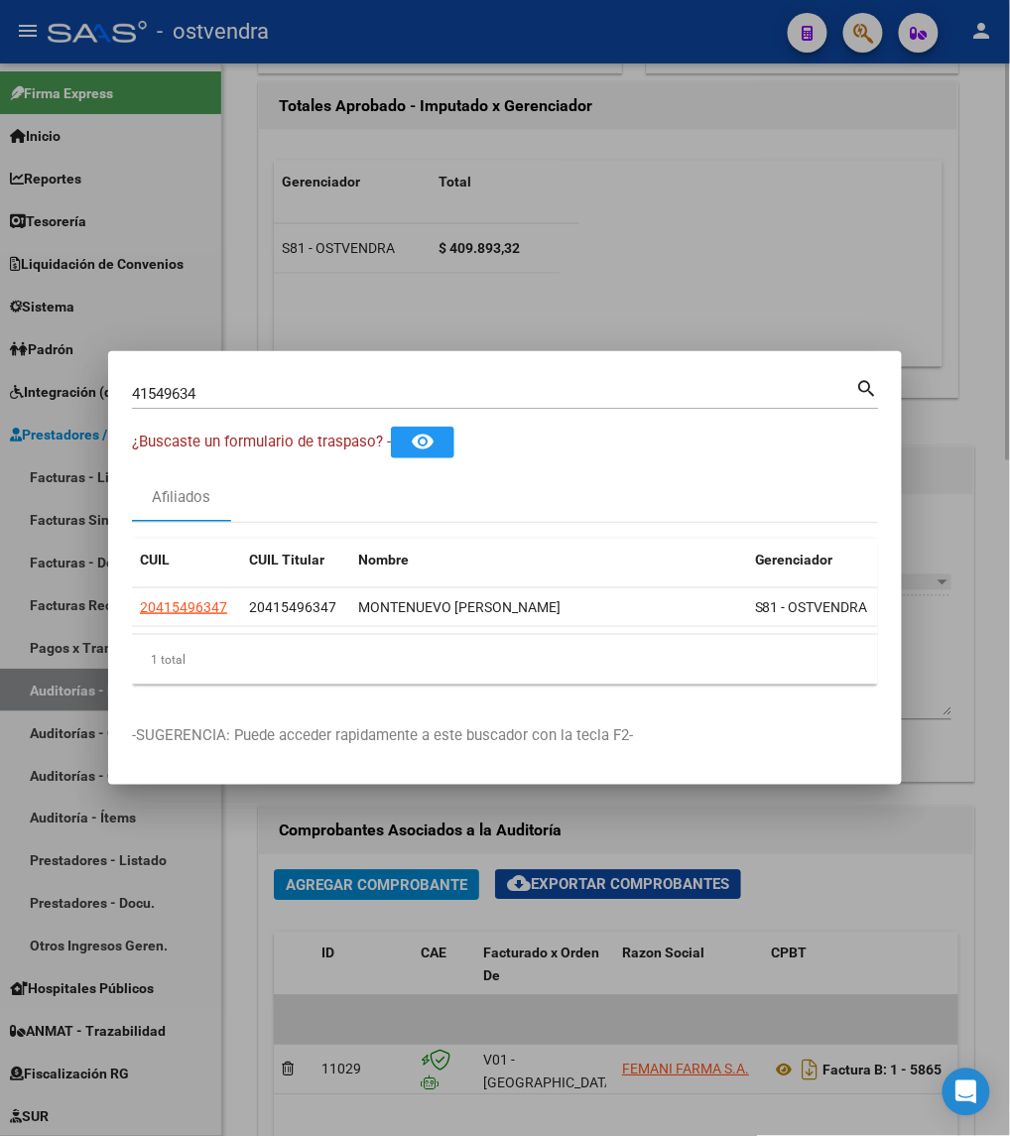
drag, startPoint x: 830, startPoint y: 143, endPoint x: 850, endPoint y: 79, distance: 66.6
click at [831, 139] on div at bounding box center [505, 568] width 1010 height 1136
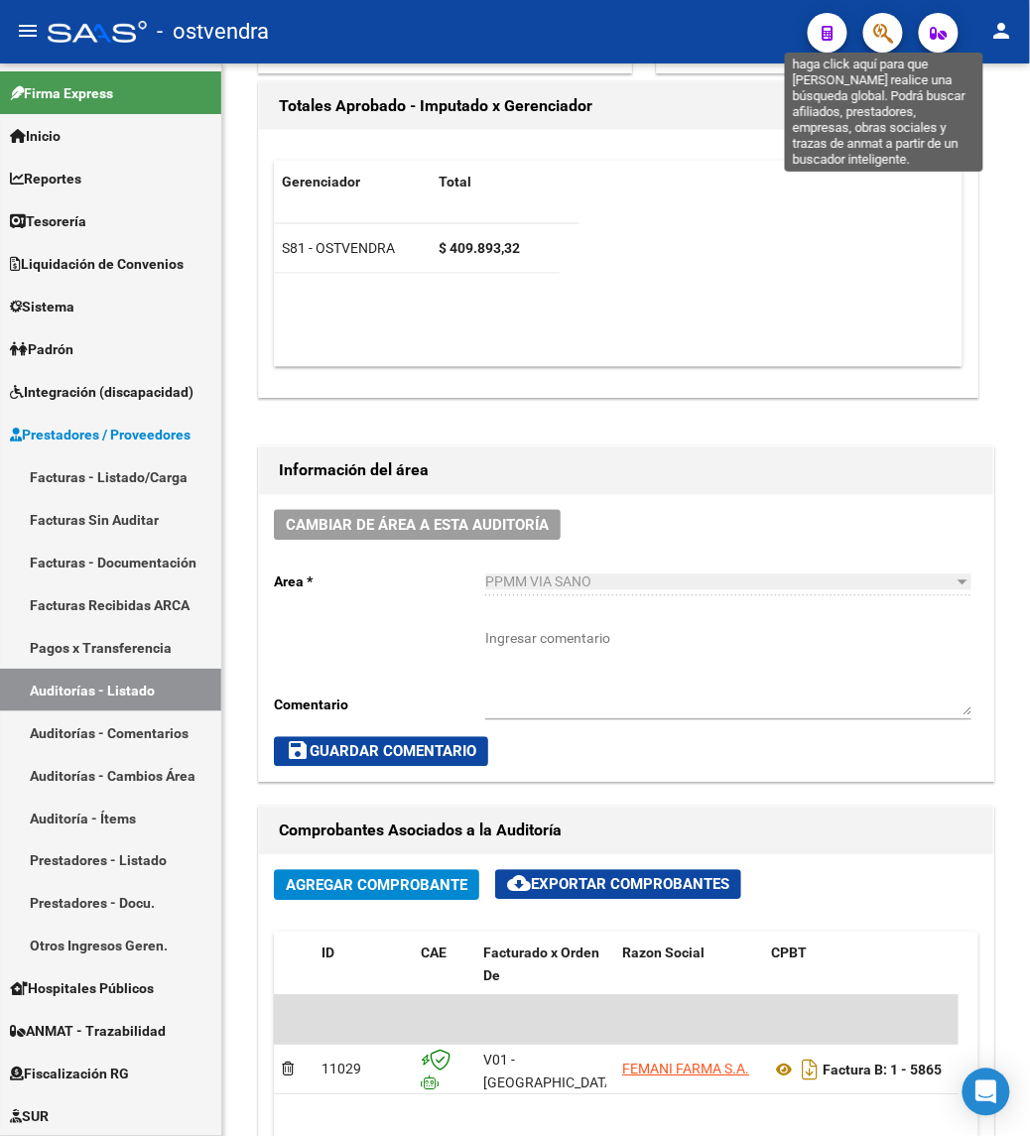
click at [875, 28] on icon "button" at bounding box center [883, 33] width 20 height 23
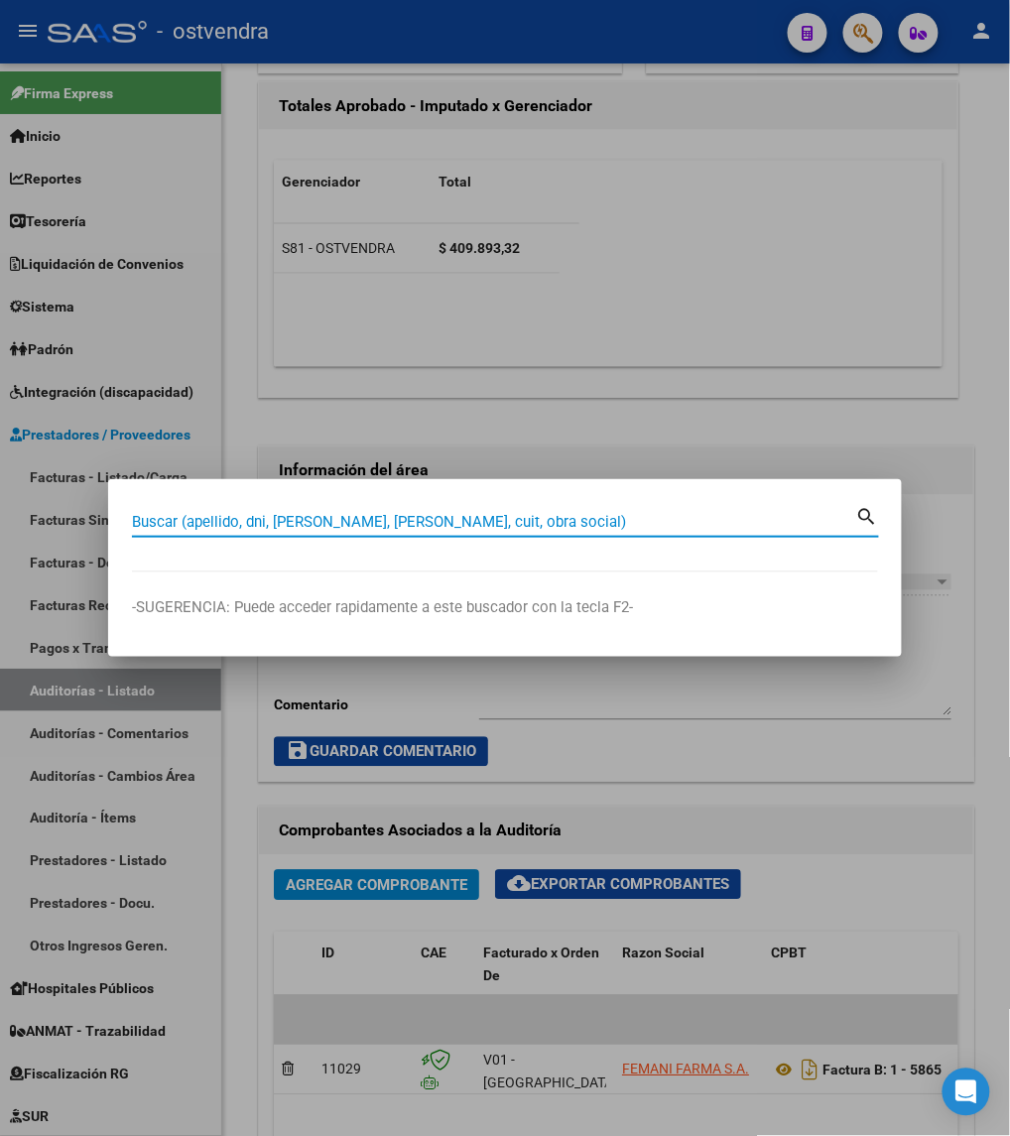
click at [250, 513] on input "Buscar (apellido, dni, [PERSON_NAME], [PERSON_NAME], cuit, obra social)" at bounding box center [494, 522] width 725 height 18
paste input "18214075"
type input "18214075"
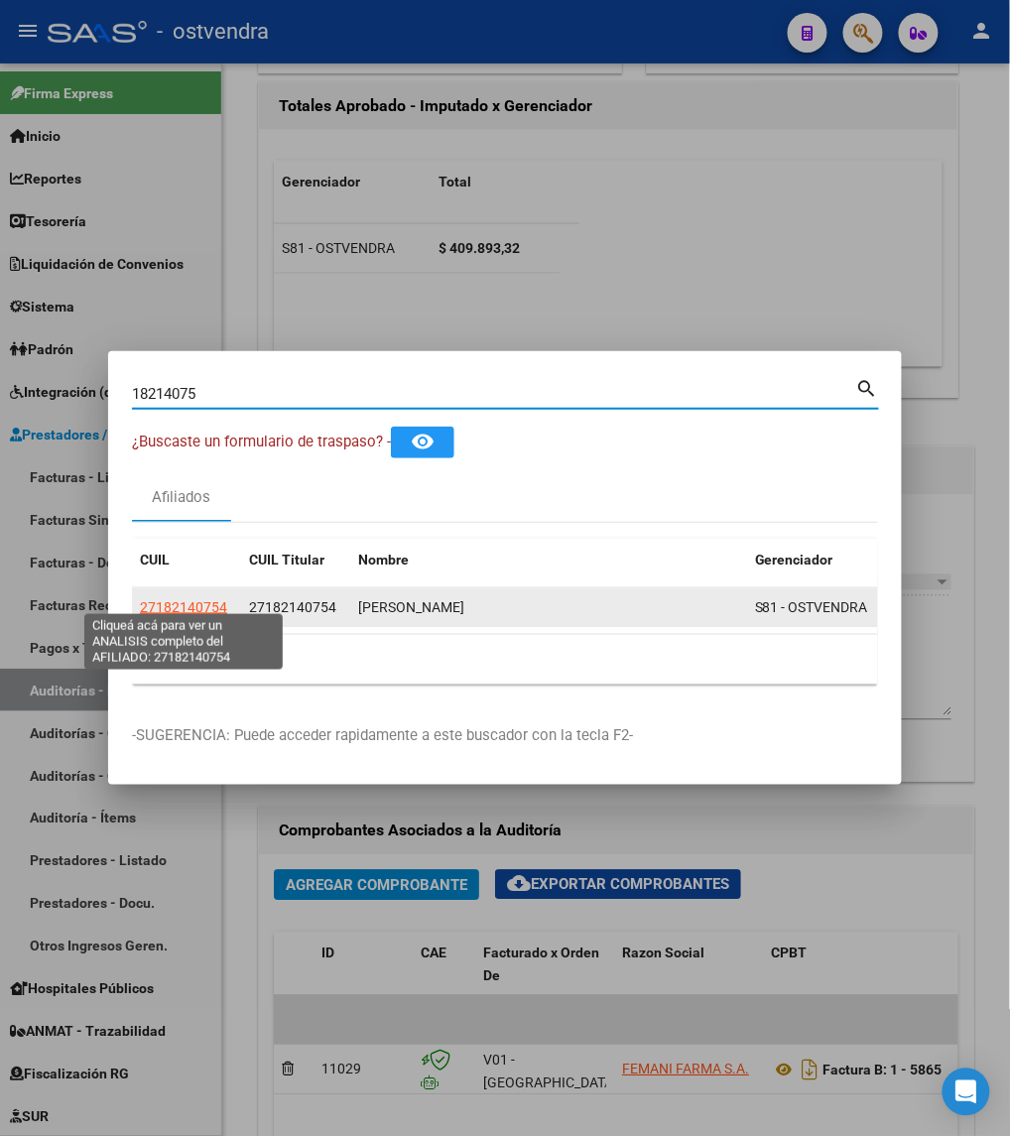
click at [165, 599] on span "27182140754" at bounding box center [183, 607] width 87 height 16
type textarea "27182140754"
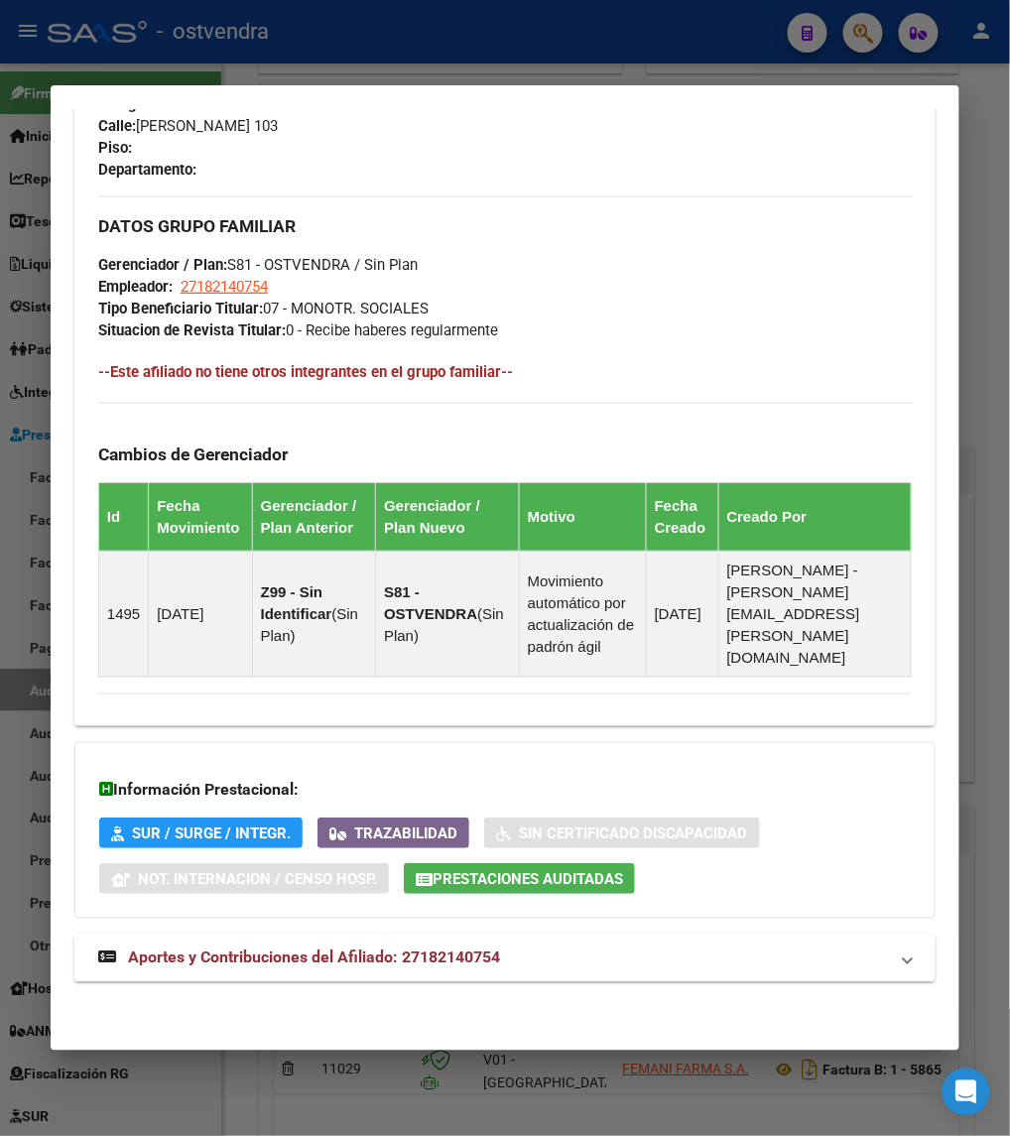
scroll to position [1140, 0]
click at [500, 883] on span "Prestaciones Auditadas" at bounding box center [528, 879] width 191 height 18
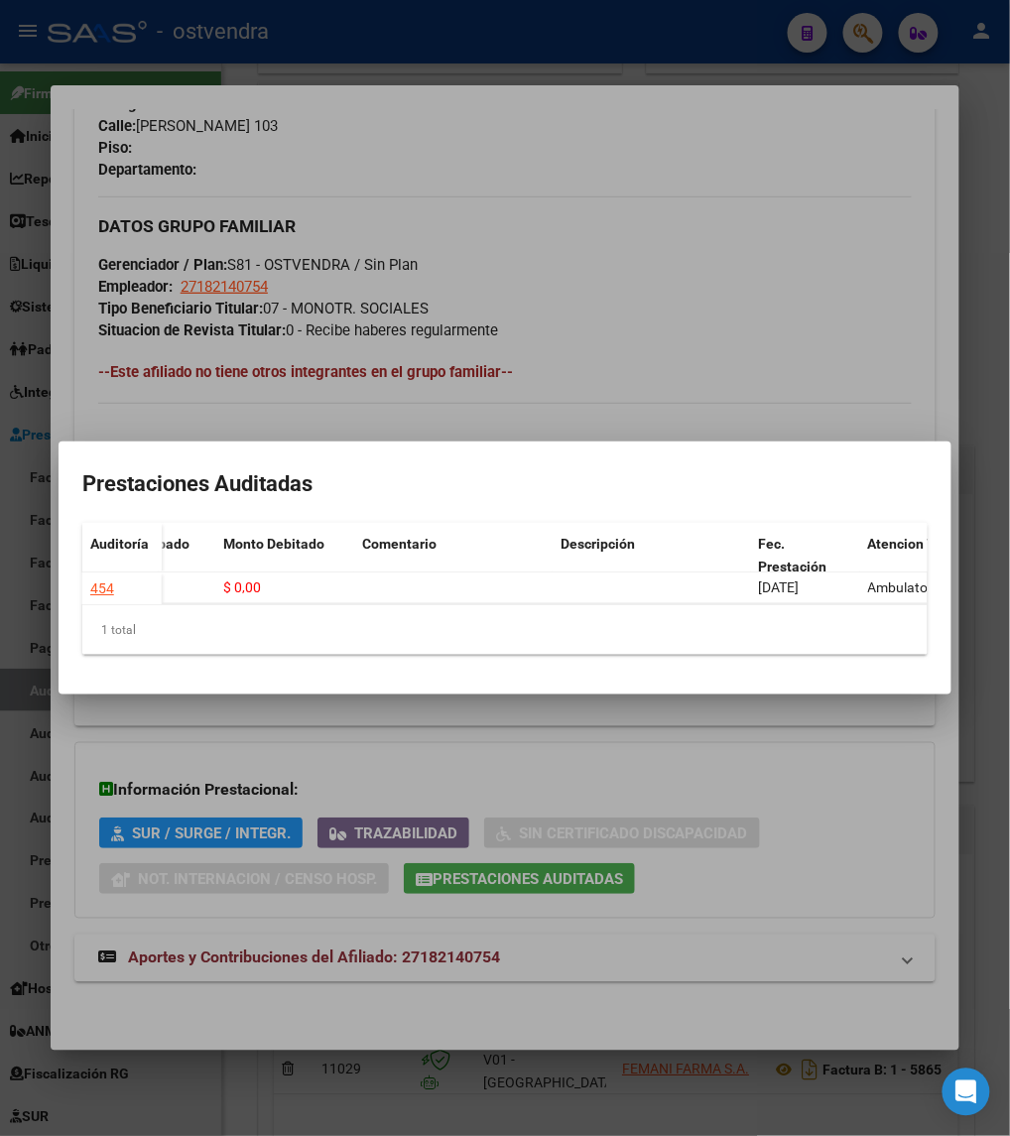
scroll to position [0, 0]
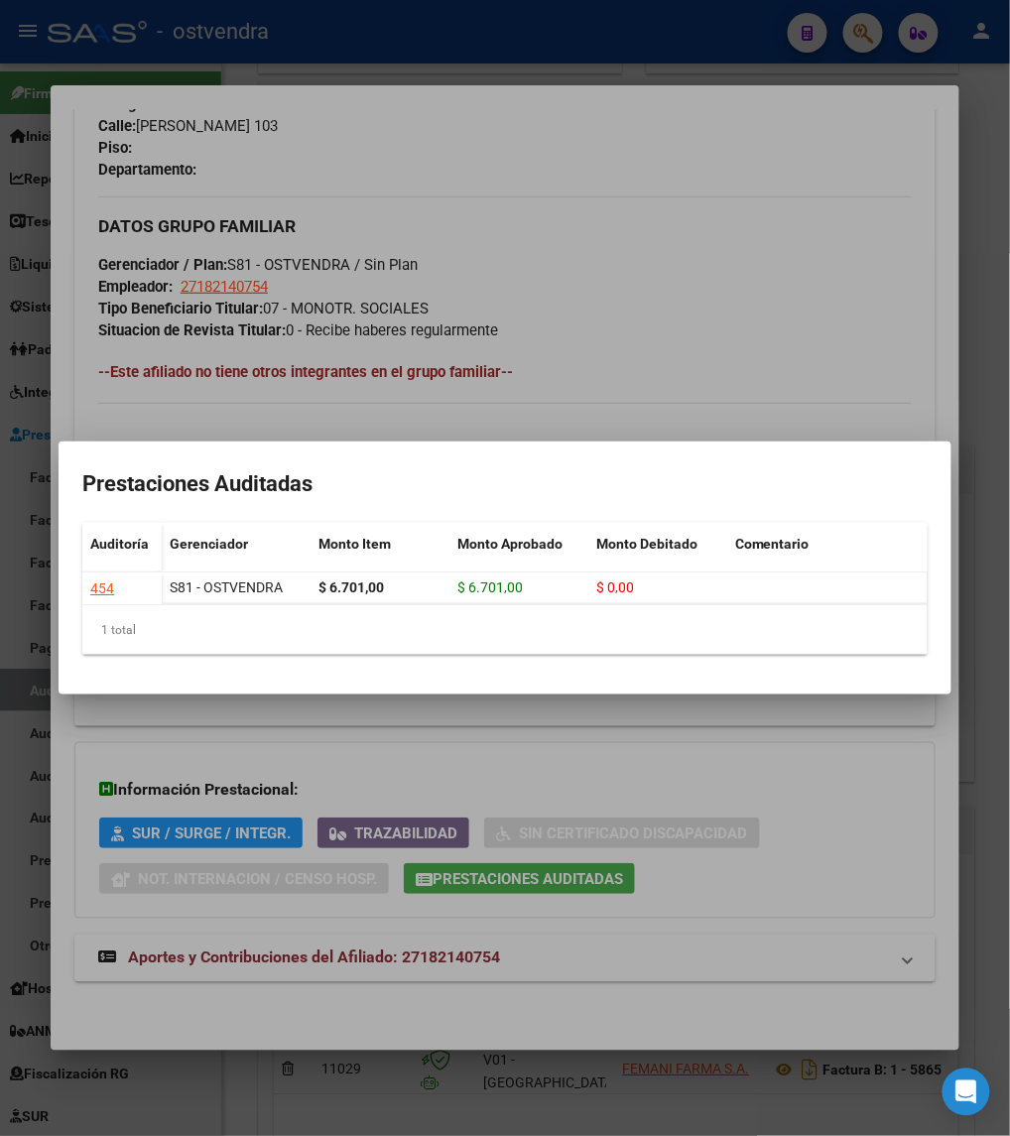
click at [732, 260] on div at bounding box center [505, 568] width 1010 height 1136
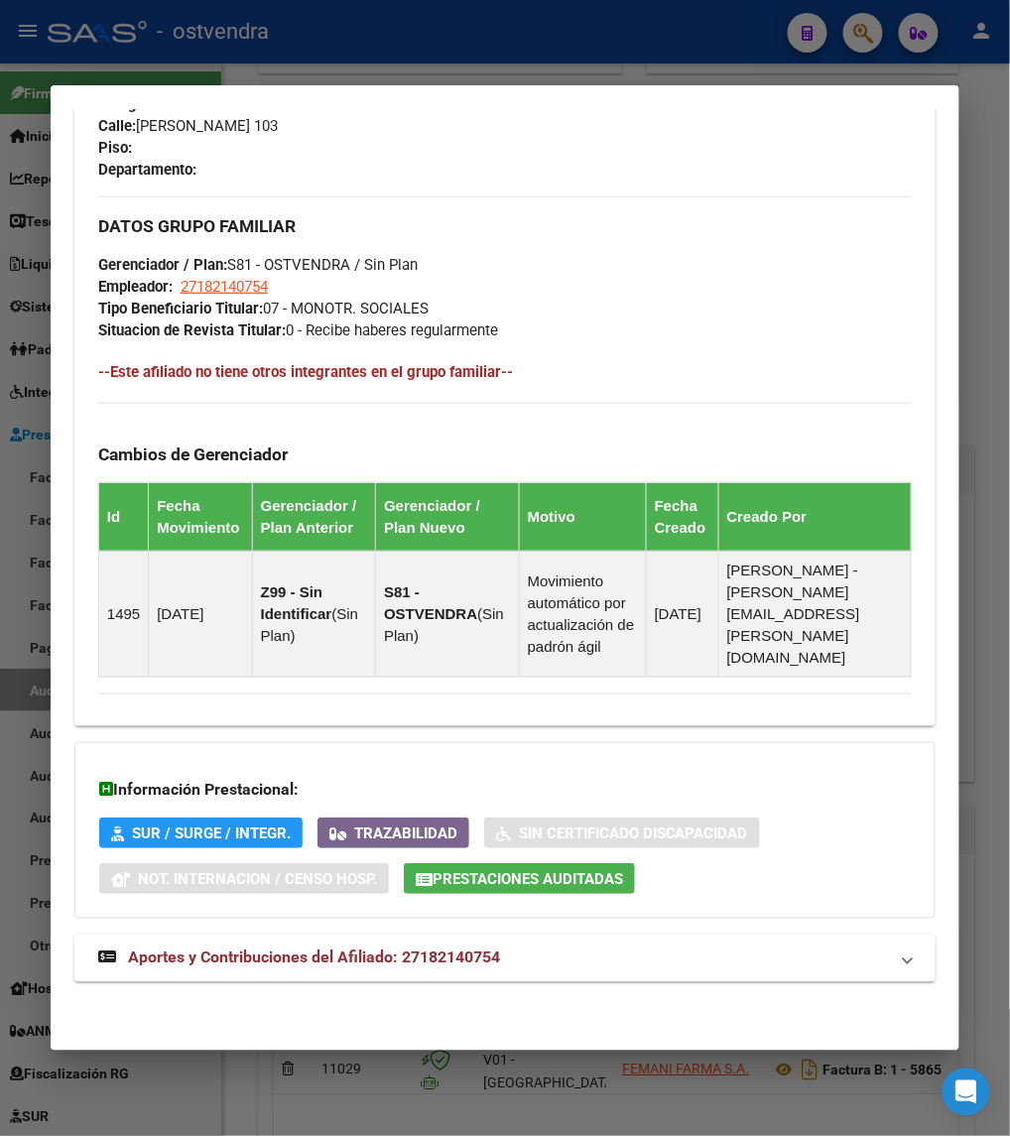
click at [732, 258] on div "DATOS GRUPO FAMILIAR Gerenciador / Plan: S81 - OSTVENDRA / Sin Plan Empleador: …" at bounding box center [505, 269] width 814 height 145
click at [859, 33] on div at bounding box center [505, 568] width 1010 height 1136
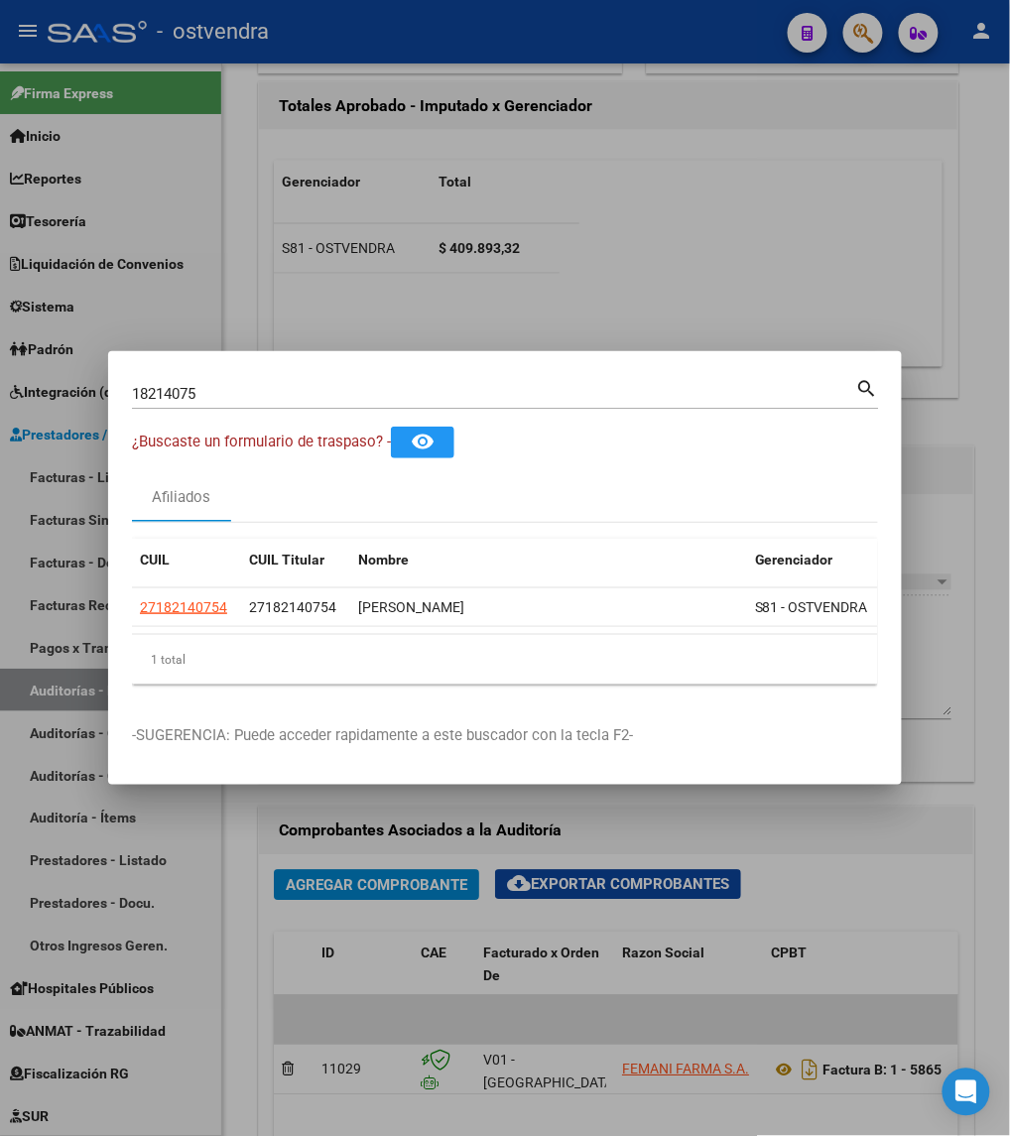
click at [859, 33] on div at bounding box center [505, 568] width 1010 height 1136
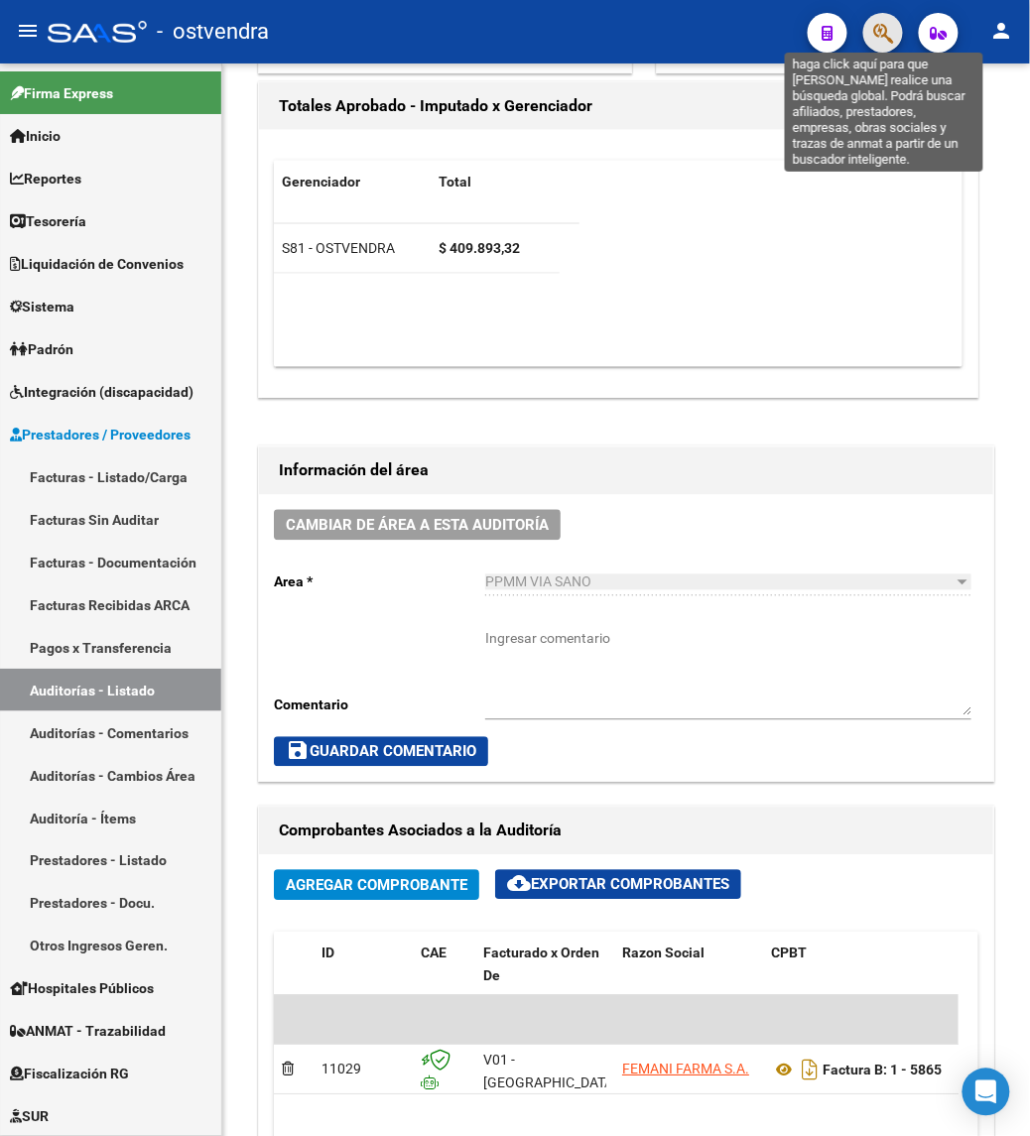
click at [879, 26] on icon "button" at bounding box center [883, 33] width 20 height 23
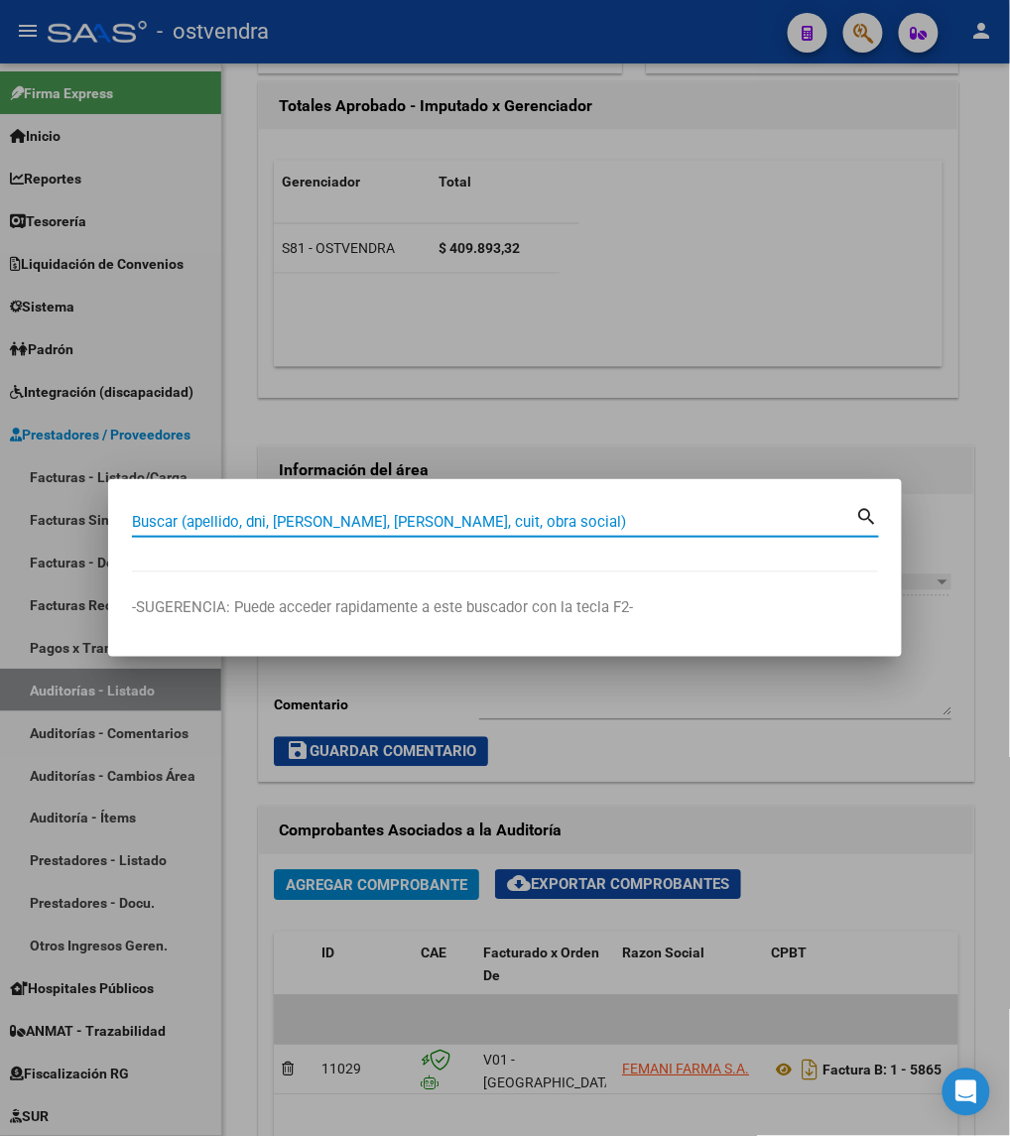
click at [692, 517] on input "Buscar (apellido, dni, [PERSON_NAME], [PERSON_NAME], cuit, obra social)" at bounding box center [494, 522] width 725 height 18
paste input "29292265"
type input "29292265"
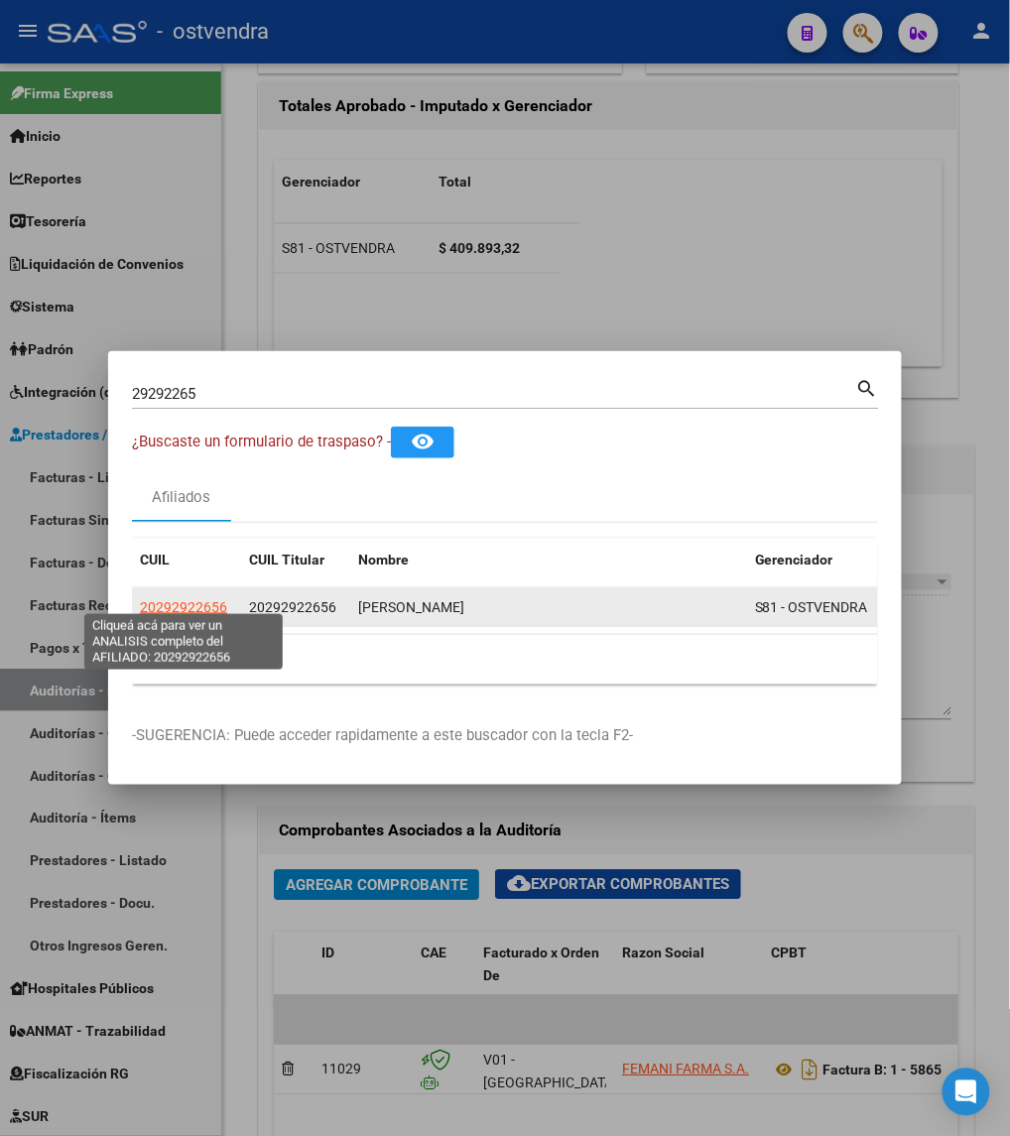
click at [199, 599] on span "20292922656" at bounding box center [183, 607] width 87 height 16
type textarea "20292922656"
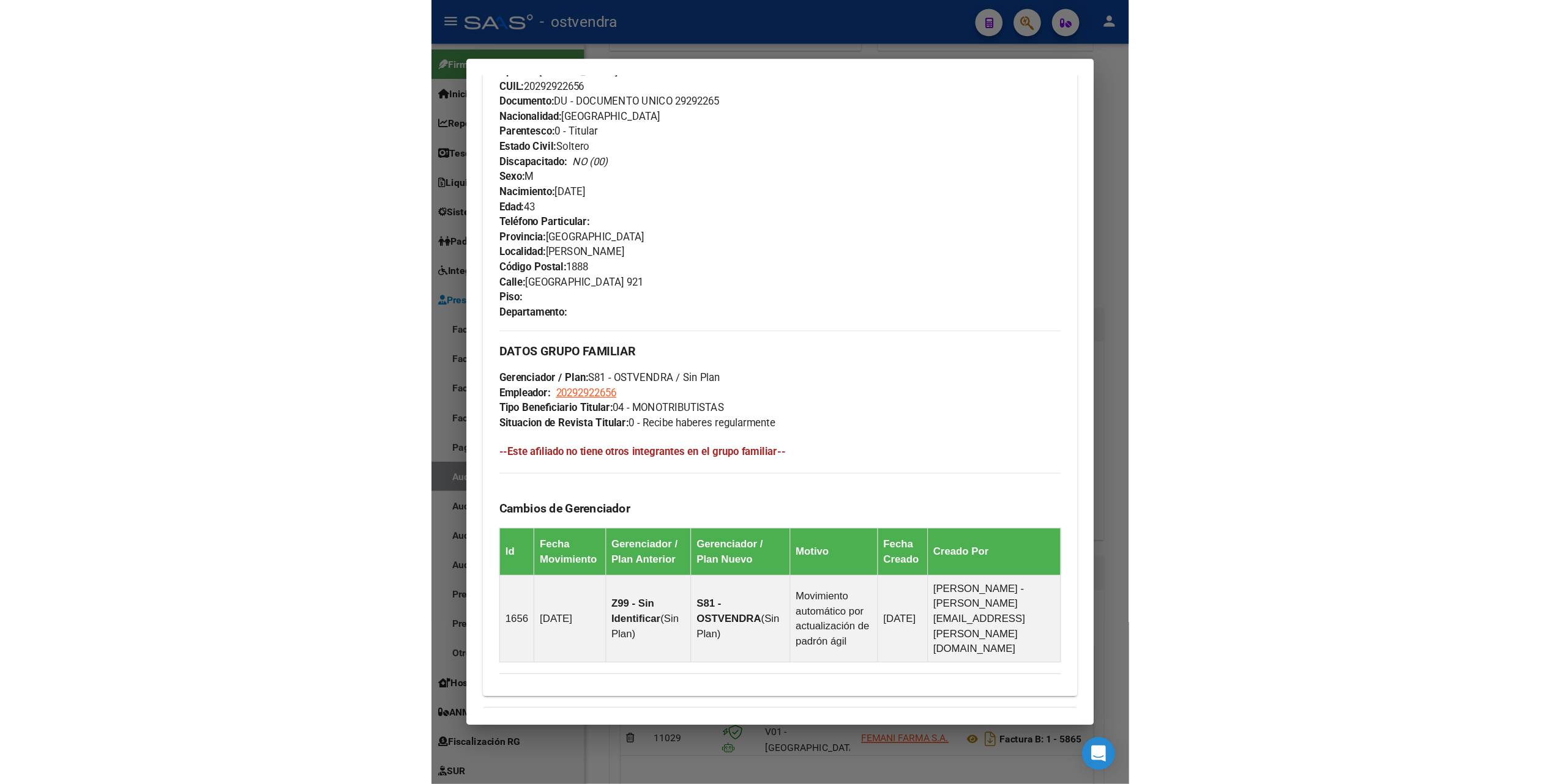
scroll to position [690, 0]
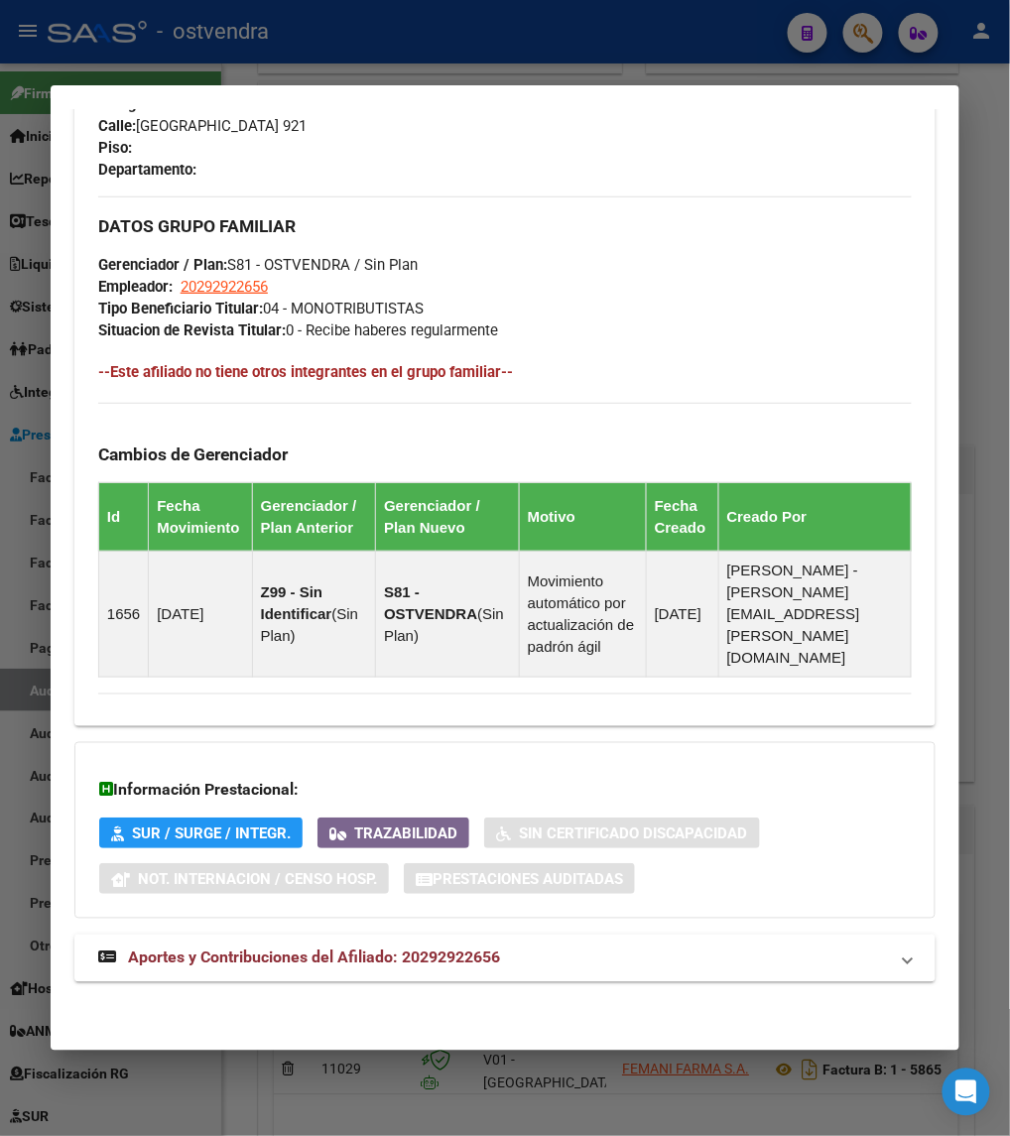
click at [631, 28] on div at bounding box center [505, 568] width 1010 height 1136
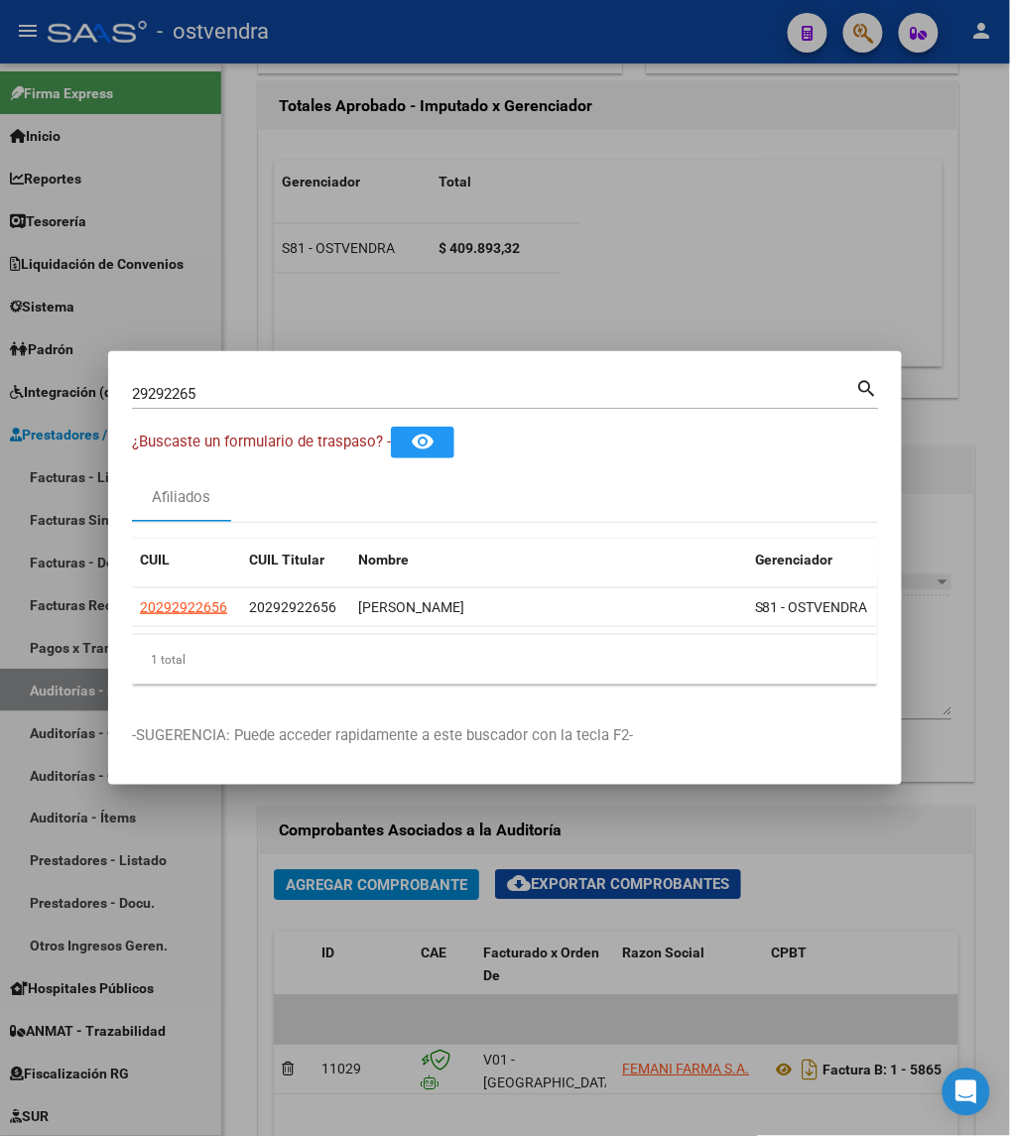
click at [632, 26] on div at bounding box center [505, 568] width 1010 height 1136
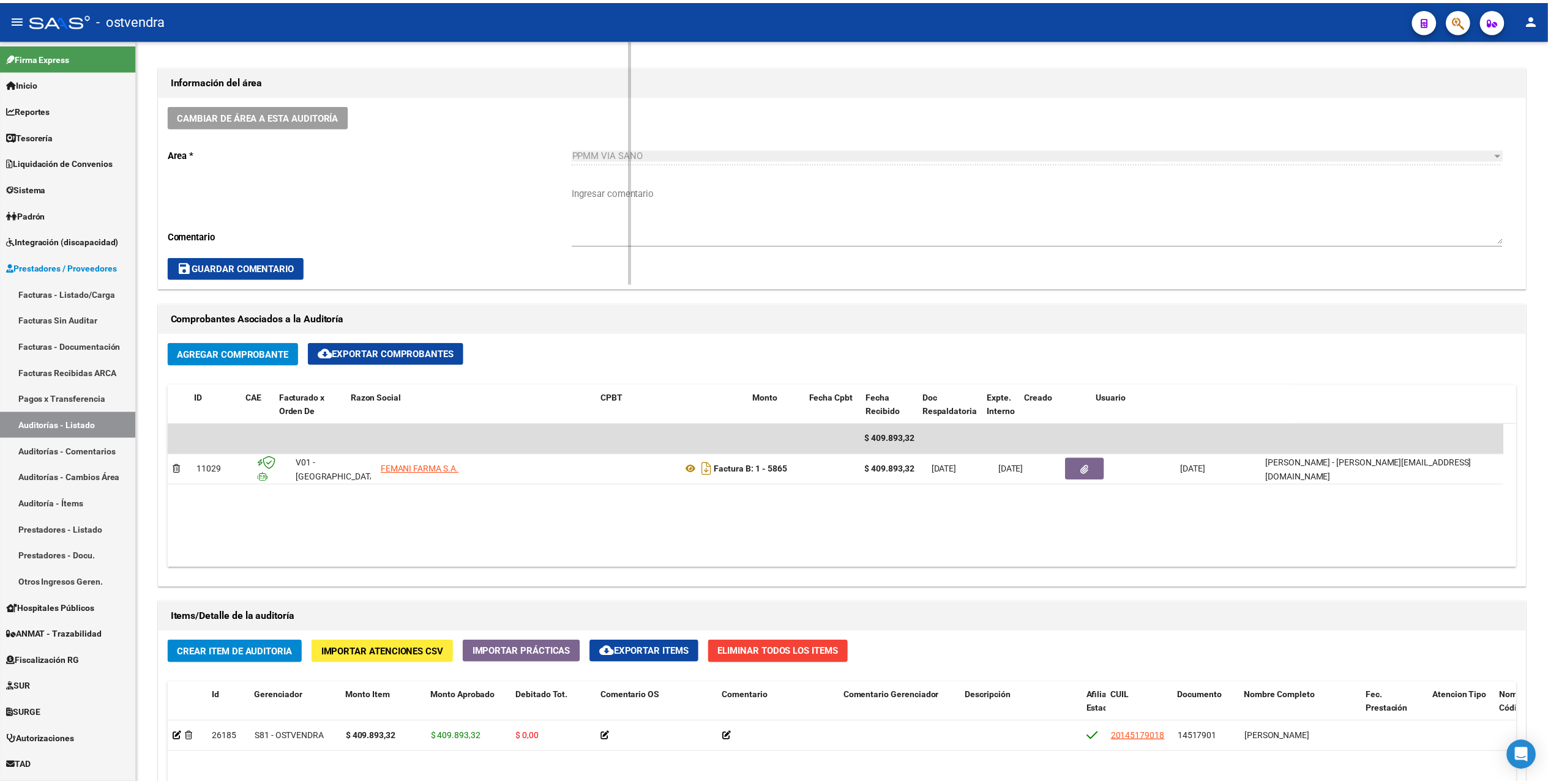
scroll to position [319, 0]
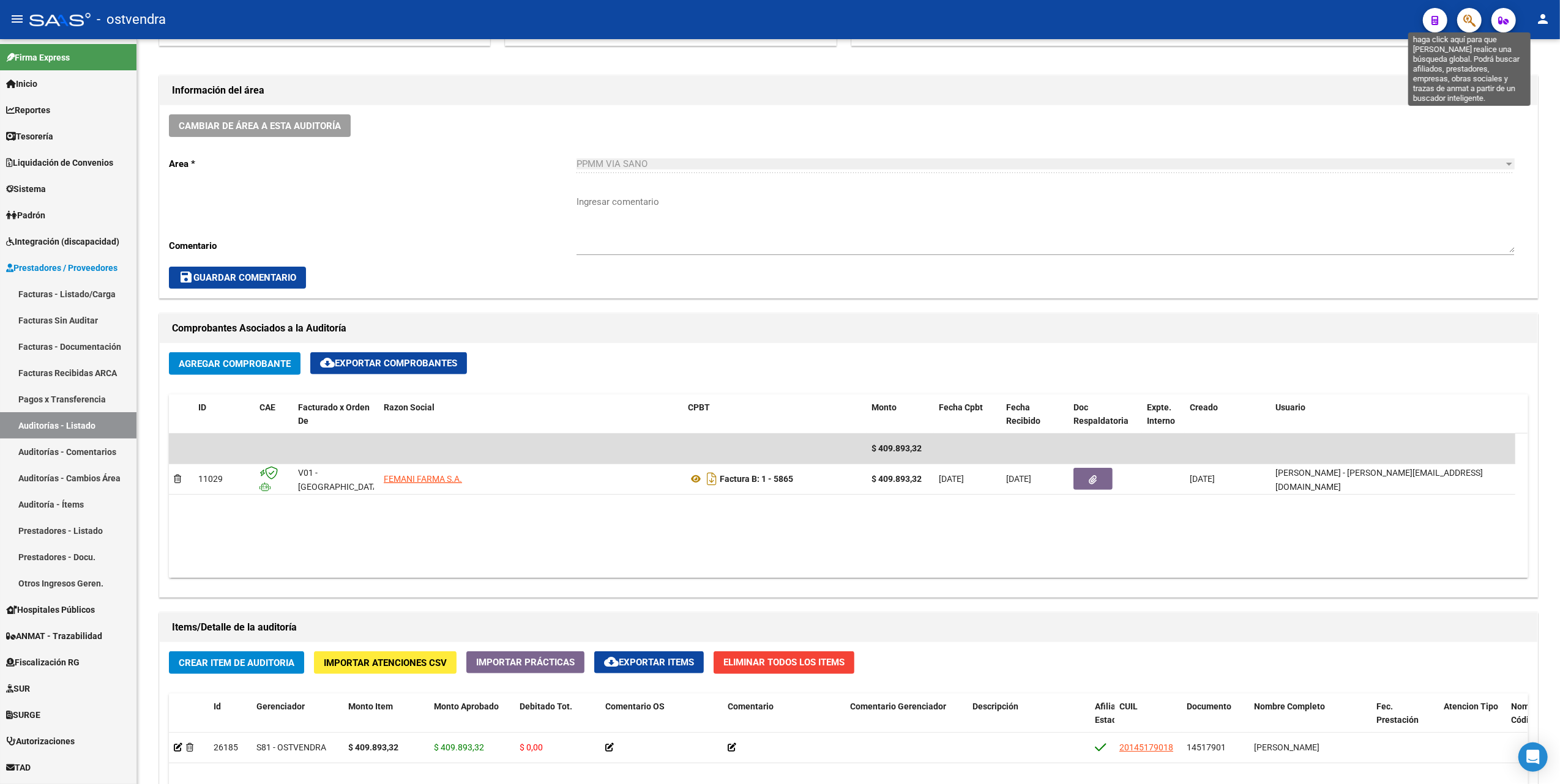
click at [1460, 28] on button "button" at bounding box center [1469, 20] width 25 height 25
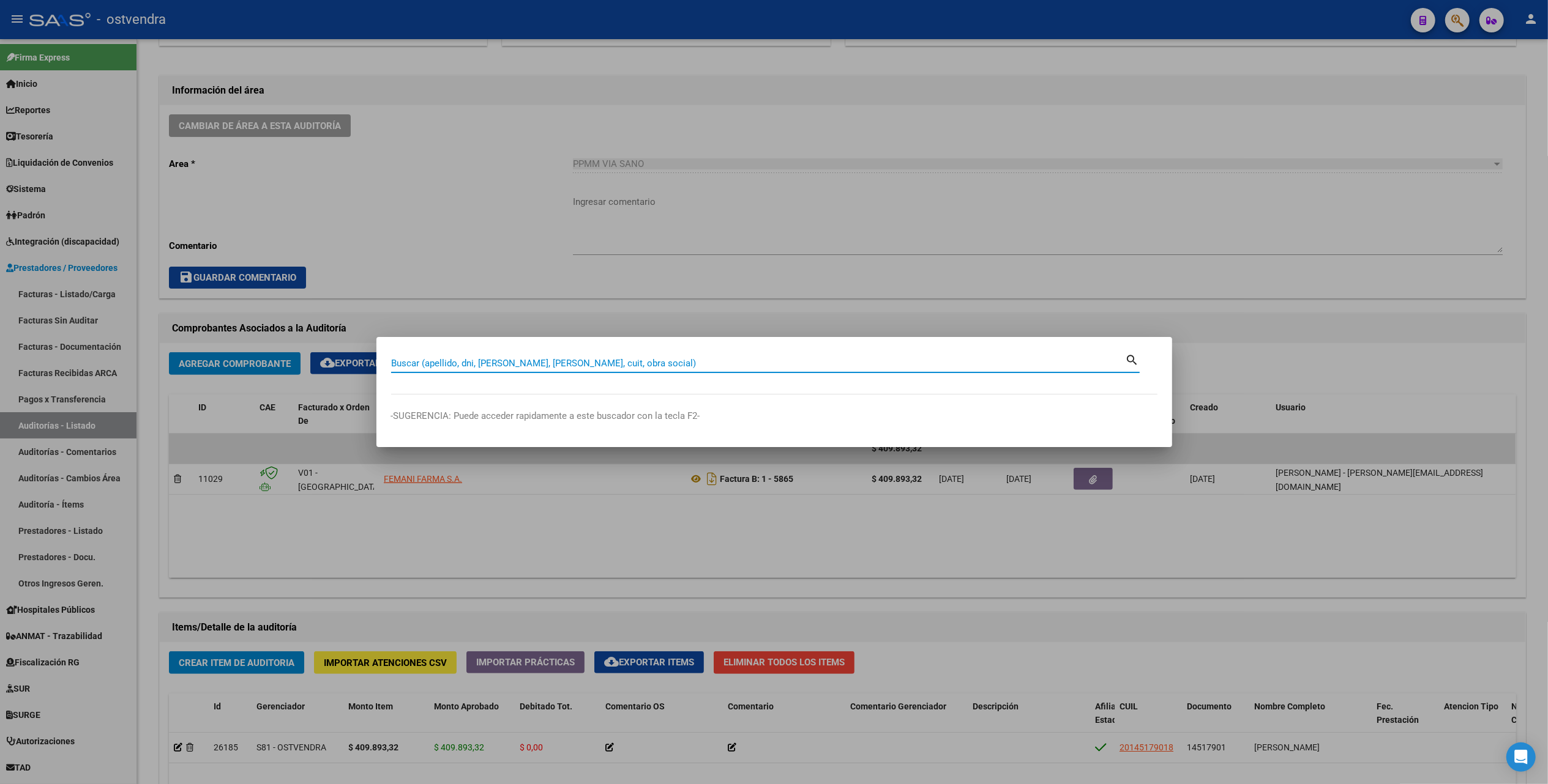
click at [625, 361] on input "Buscar (apellido, dni, [PERSON_NAME], [PERSON_NAME], cuit, obra social)" at bounding box center [758, 364] width 735 height 11
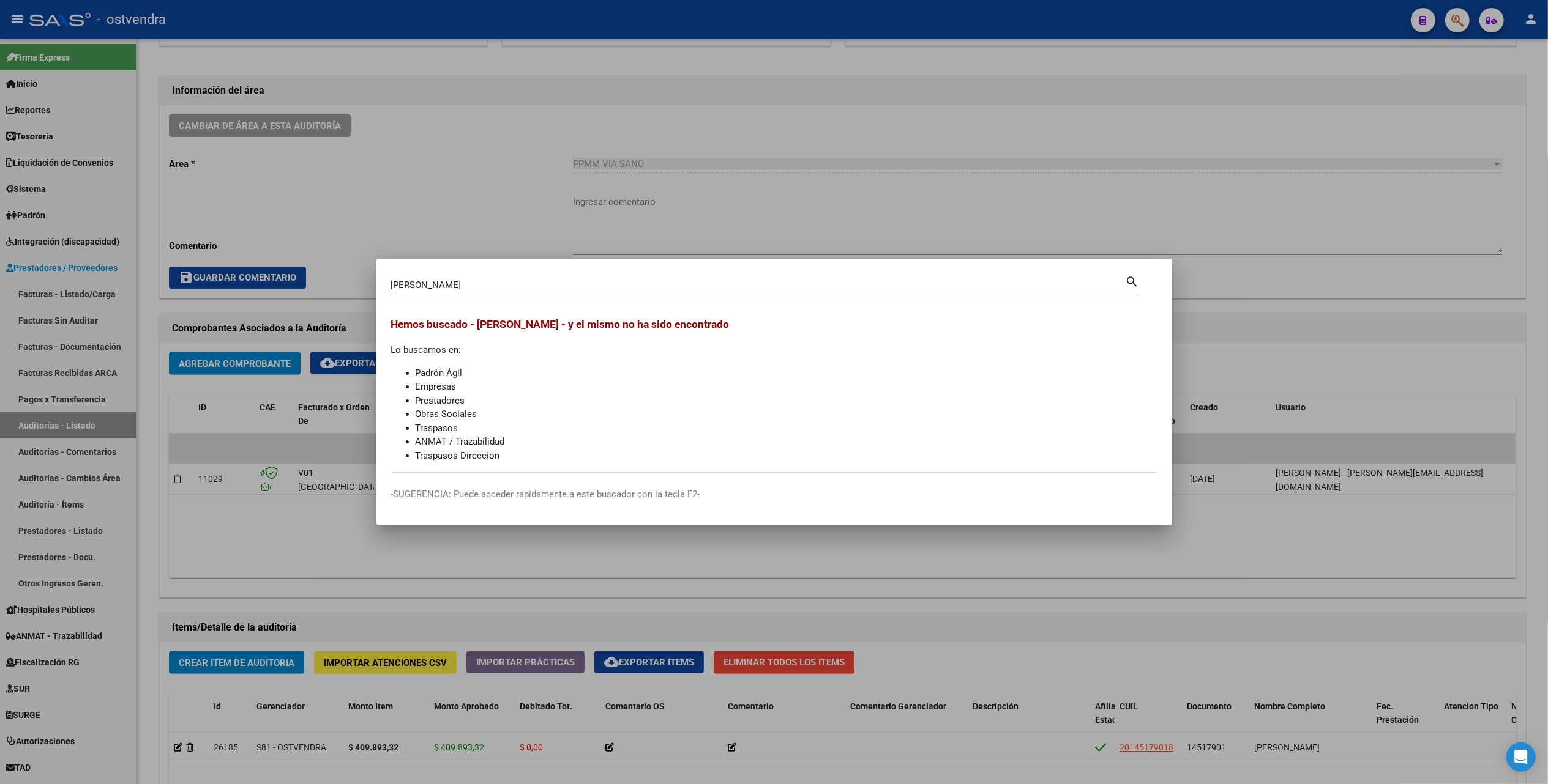
drag, startPoint x: 432, startPoint y: 277, endPoint x: 432, endPoint y: 285, distance: 8.0
click at [432, 285] on div "[PERSON_NAME] (apellido, dni, [PERSON_NAME], nro traspaso, cuit, obra social)" at bounding box center [758, 285] width 735 height 18
click at [432, 285] on input "[PERSON_NAME]" at bounding box center [758, 285] width 735 height 11
type input "[PERSON_NAME]"
drag, startPoint x: 596, startPoint y: 283, endPoint x: 278, endPoint y: 267, distance: 318.4
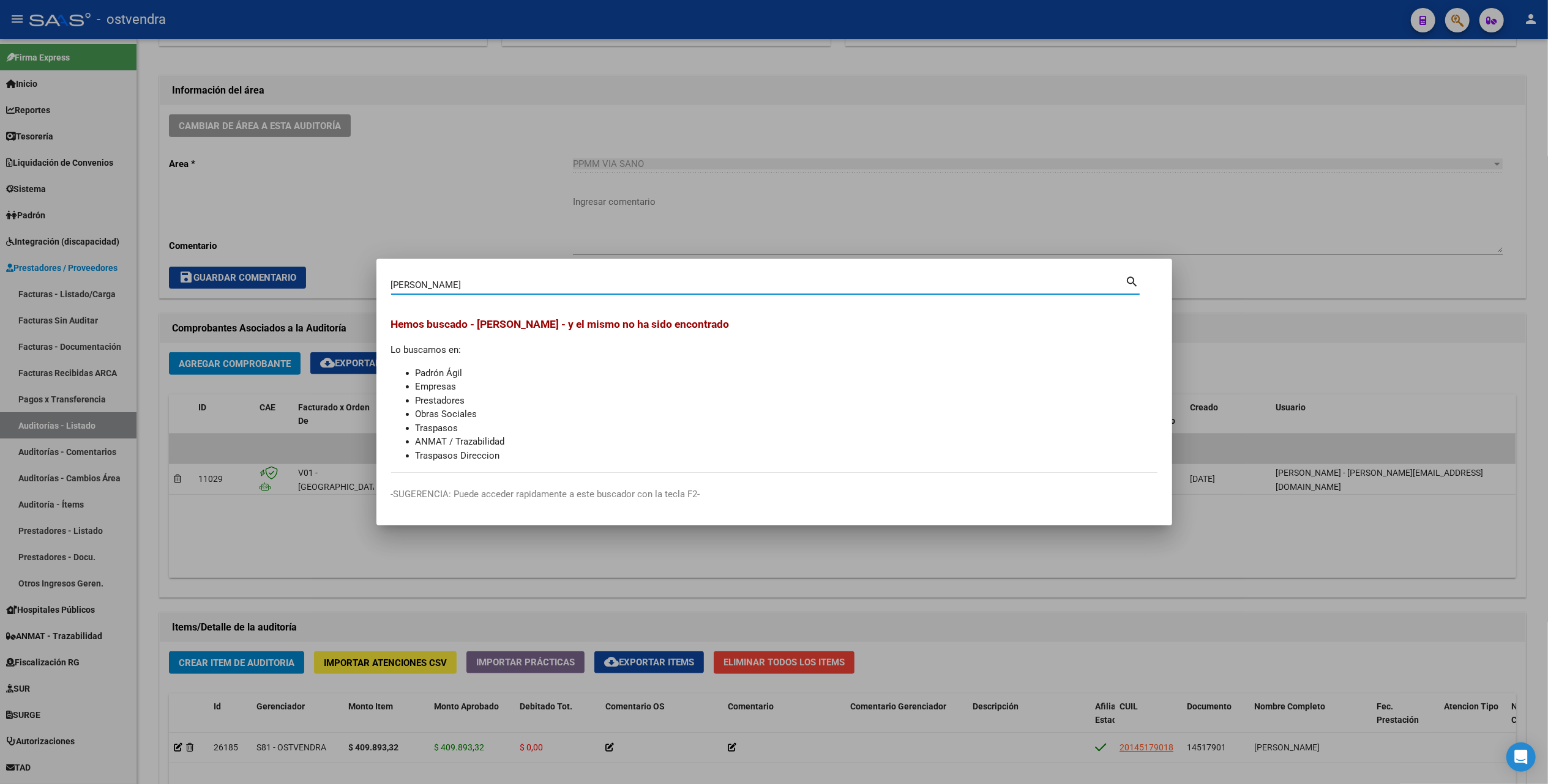
click at [260, 266] on div "[PERSON_NAME] Buscar (apellido, dni, cuil, nro traspaso, cuit, obra social) sea…" at bounding box center [774, 392] width 1548 height 784
click at [1389, 83] on div at bounding box center [774, 392] width 1548 height 784
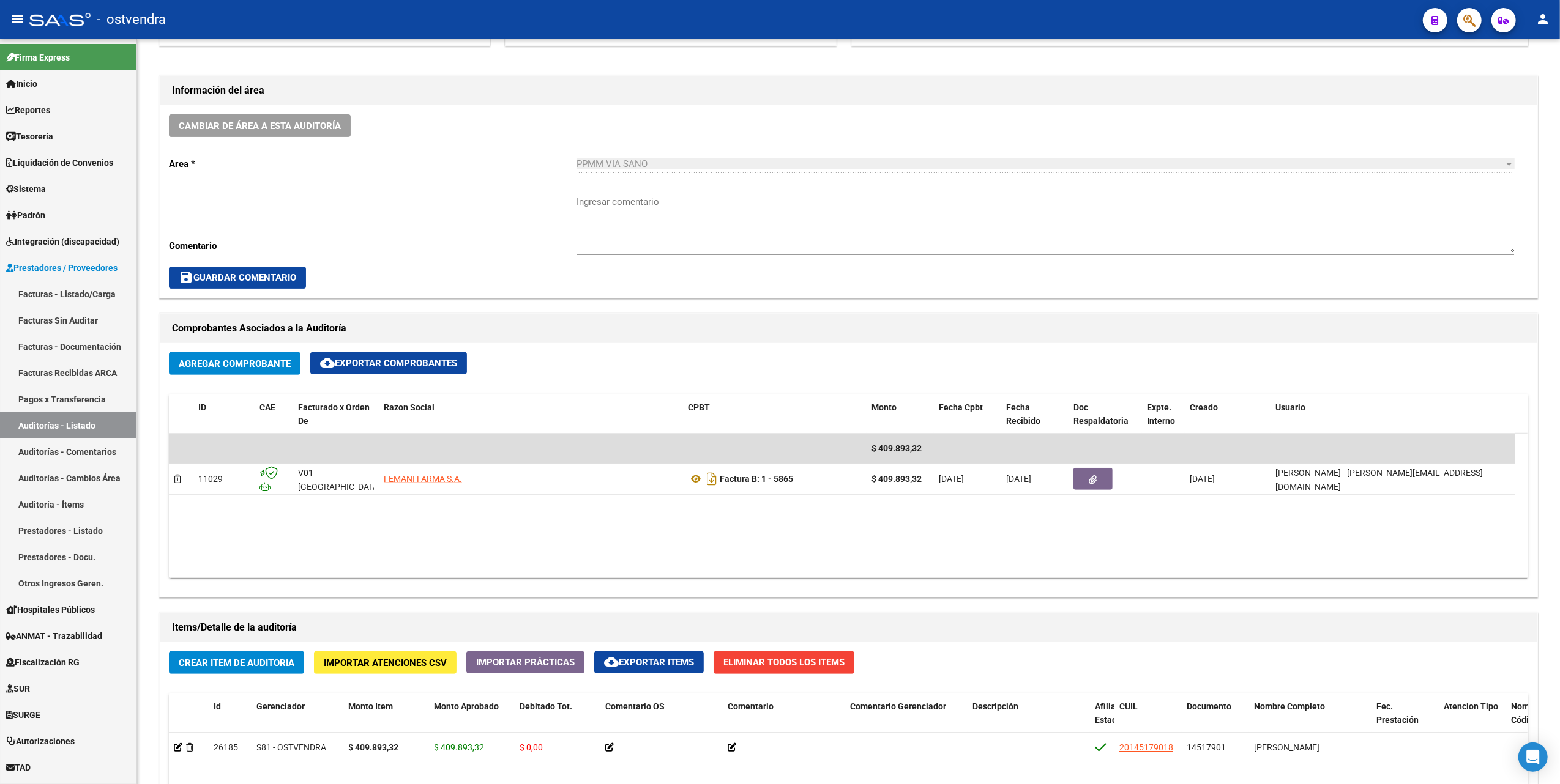
click at [1463, 20] on icon "button" at bounding box center [1469, 20] width 12 height 14
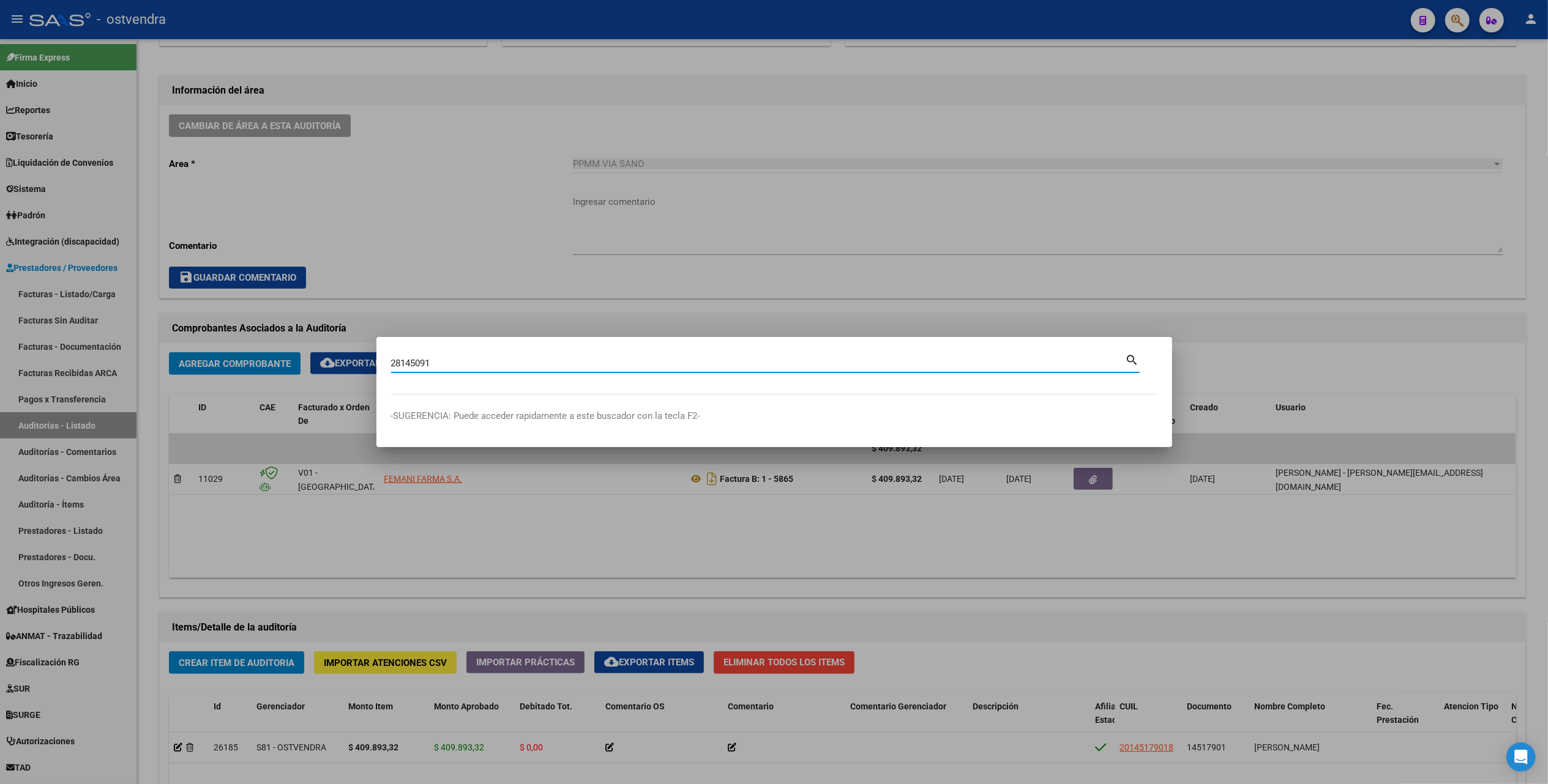
type input "28145091"
